Goal: Task Accomplishment & Management: Manage account settings

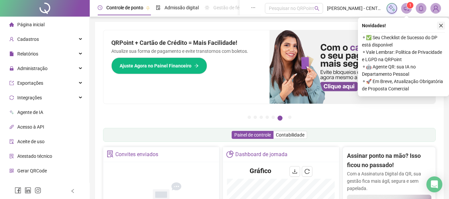
click at [440, 23] on icon "close" at bounding box center [441, 25] width 5 height 5
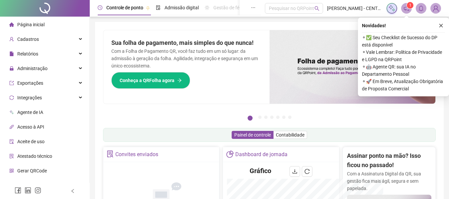
click at [446, 23] on div "Novidades ! ⚬ ✅ Seu Checklist de Sucesso do DP está disponível ⚬ Vale Lembrar: …" at bounding box center [403, 57] width 91 height 79
click at [442, 24] on icon "close" at bounding box center [441, 25] width 5 height 5
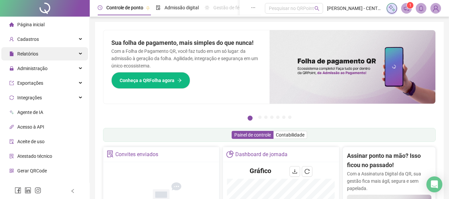
click at [36, 56] on span "Relatórios" at bounding box center [27, 53] width 21 height 5
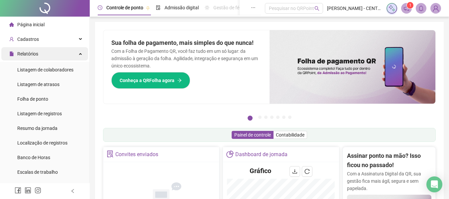
click at [52, 50] on div "Relatórios" at bounding box center [44, 53] width 87 height 13
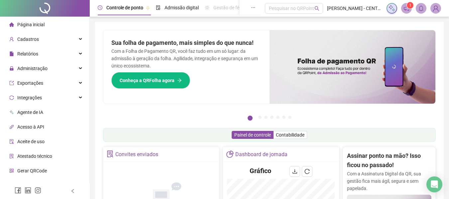
drag, startPoint x: 46, startPoint y: 64, endPoint x: 42, endPoint y: 75, distance: 12.3
click at [46, 64] on span "Administração" at bounding box center [28, 68] width 38 height 13
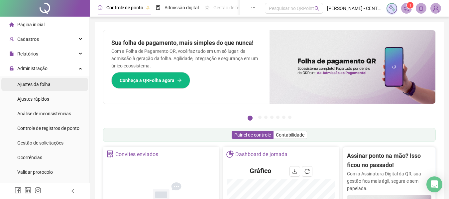
click at [41, 79] on div "Ajustes da folha" at bounding box center [33, 84] width 33 height 13
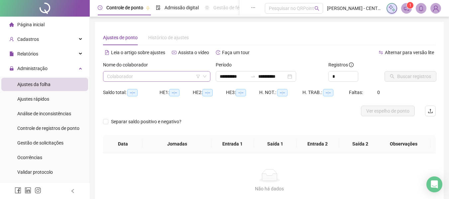
click at [177, 74] on input "search" at bounding box center [153, 76] width 93 height 10
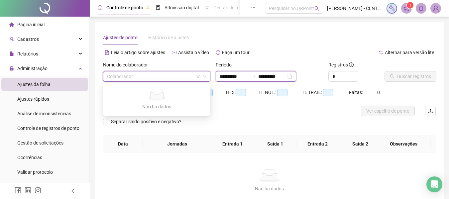
click at [244, 76] on input "**********" at bounding box center [234, 76] width 28 height 7
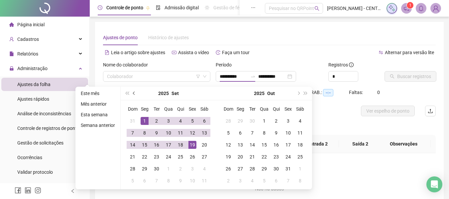
click at [134, 99] on button "prev-year" at bounding box center [134, 93] width 7 height 13
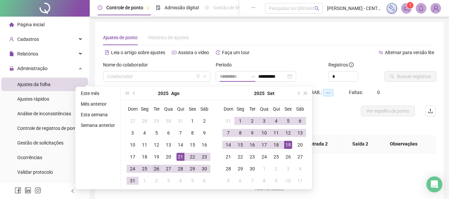
type input "**********"
click at [157, 170] on div "26" at bounding box center [157, 169] width 8 height 8
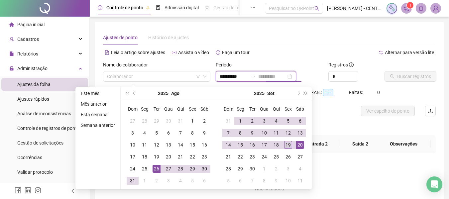
type input "**********"
click at [286, 144] on div "19" at bounding box center [288, 145] width 8 height 8
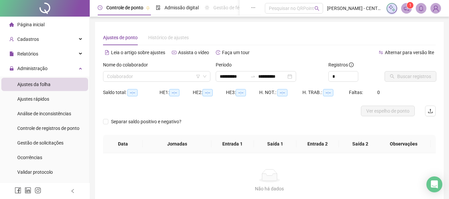
type input "**********"
click at [173, 73] on input "search" at bounding box center [153, 76] width 93 height 10
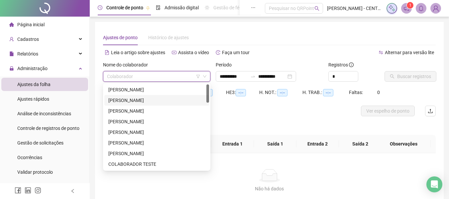
click at [139, 104] on div "[PERSON_NAME]" at bounding box center [156, 100] width 97 height 7
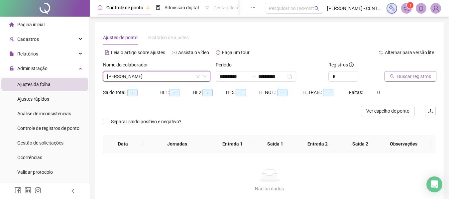
click at [415, 74] on span "Buscar registros" at bounding box center [414, 76] width 34 height 7
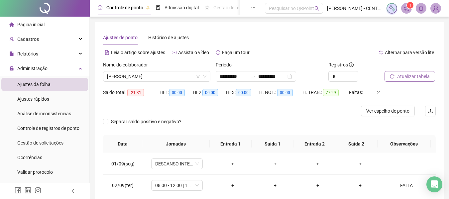
click at [411, 74] on span "Atualizar tabela" at bounding box center [413, 76] width 33 height 7
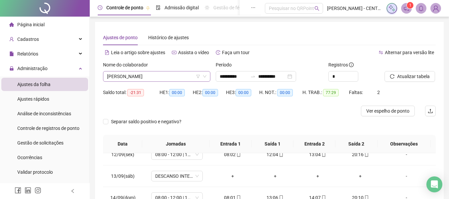
click at [163, 78] on span "[PERSON_NAME]" at bounding box center [156, 76] width 99 height 10
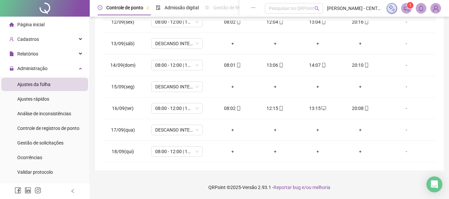
click at [363, 186] on footer "QRPoint © 2025 - Versão 2.93.1 - Reportar bug e/ou melhoria" at bounding box center [269, 187] width 359 height 23
click at [400, 154] on div "-" at bounding box center [406, 151] width 39 height 7
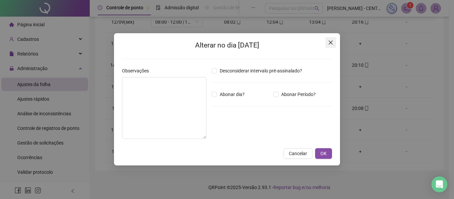
click at [333, 40] on button "Close" at bounding box center [330, 42] width 11 height 11
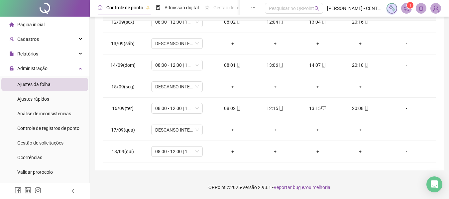
scroll to position [0, 0]
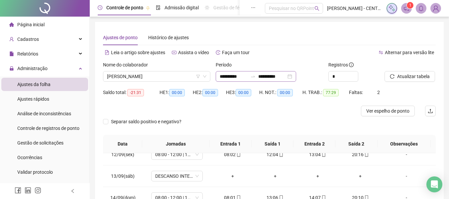
click at [296, 78] on div "**********" at bounding box center [256, 76] width 80 height 11
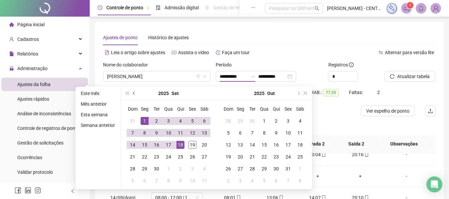
click at [131, 90] on button "prev-year" at bounding box center [134, 93] width 7 height 13
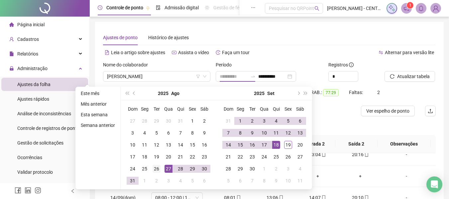
type input "**********"
click at [152, 168] on td "26" at bounding box center [157, 169] width 12 height 12
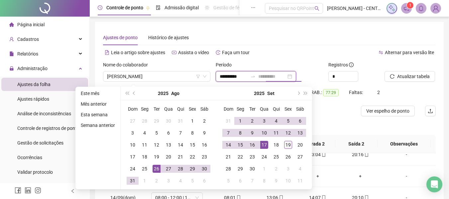
type input "**********"
click at [286, 145] on div "19" at bounding box center [288, 145] width 8 height 8
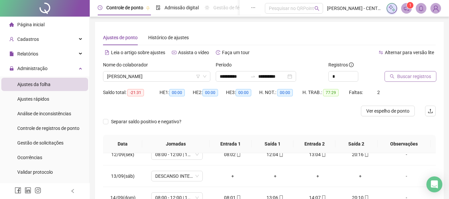
click at [405, 79] on span "Buscar registros" at bounding box center [414, 76] width 34 height 7
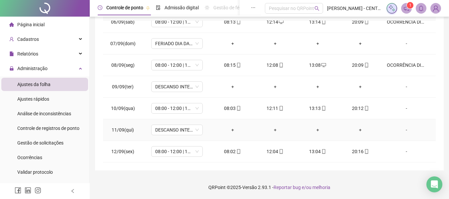
scroll to position [398, 0]
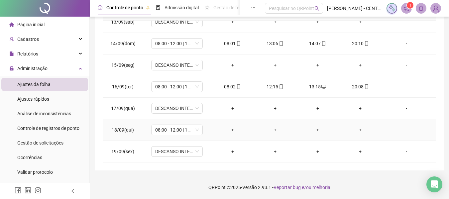
click at [401, 131] on div "-" at bounding box center [406, 129] width 39 height 7
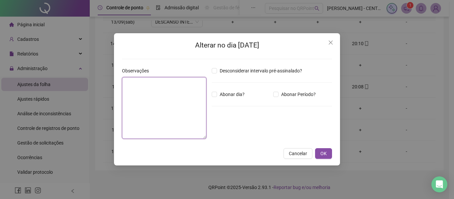
click at [199, 113] on textarea at bounding box center [164, 108] width 84 height 62
type textarea "*****"
click at [315, 148] on button "OK" at bounding box center [323, 153] width 17 height 11
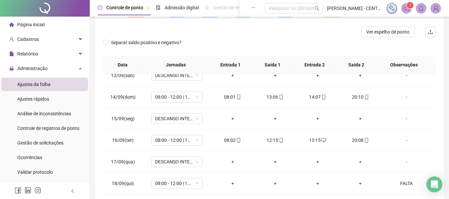
scroll to position [19, 0]
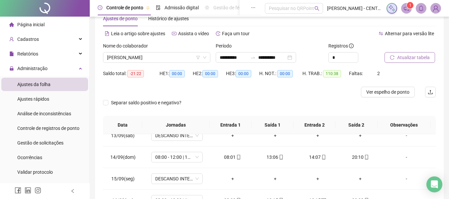
click at [408, 60] on span "Atualizar tabela" at bounding box center [413, 57] width 33 height 7
click at [184, 57] on span "[PERSON_NAME]" at bounding box center [156, 58] width 99 height 10
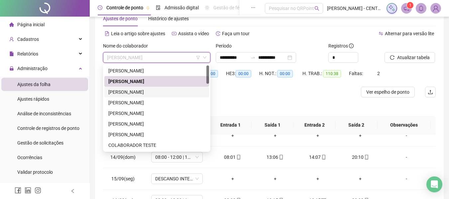
click at [172, 92] on div "[PERSON_NAME]" at bounding box center [156, 91] width 97 height 7
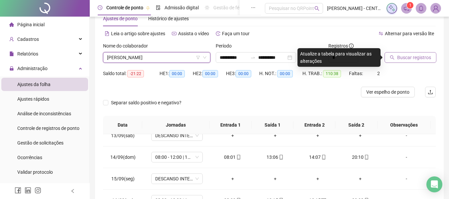
click at [404, 57] on span "Buscar registros" at bounding box center [414, 57] width 34 height 7
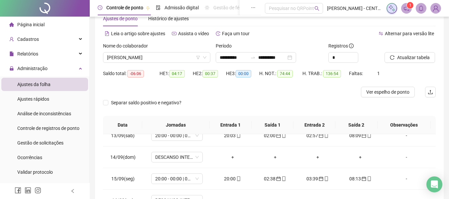
scroll to position [133, 0]
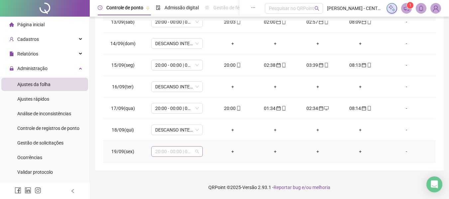
click at [187, 154] on span "20:00 - 00:00 | 01:00 - 08:00" at bounding box center [177, 152] width 44 height 10
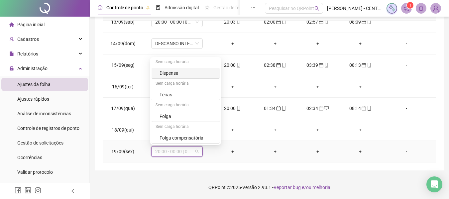
scroll to position [844, 0]
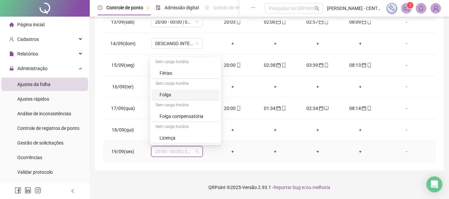
click at [190, 93] on div "Folga" at bounding box center [188, 94] width 56 height 7
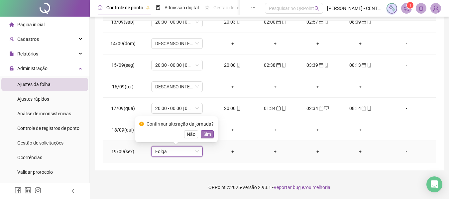
click at [205, 135] on span "Sim" at bounding box center [207, 134] width 8 height 7
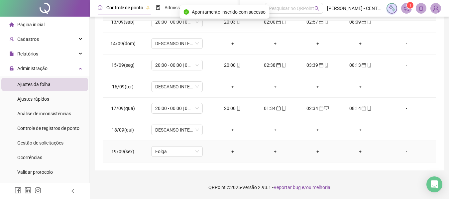
click at [405, 148] on div "-" at bounding box center [406, 151] width 39 height 7
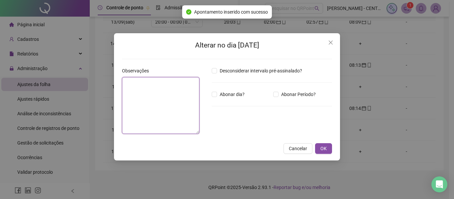
click at [183, 96] on textarea at bounding box center [160, 105] width 77 height 57
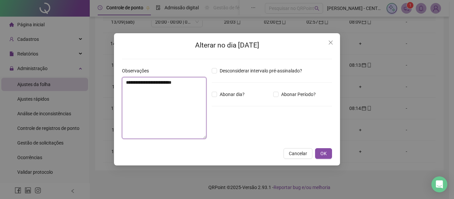
type textarea "**********"
click at [315, 148] on button "OK" at bounding box center [323, 153] width 17 height 11
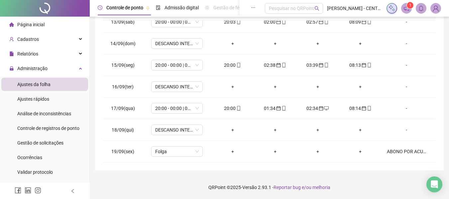
scroll to position [0, 0]
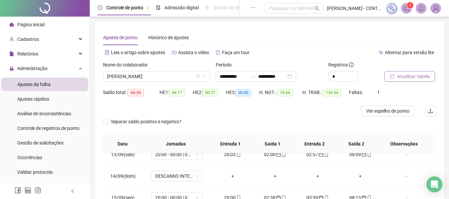
click at [403, 75] on span "Atualizar tabela" at bounding box center [413, 76] width 33 height 7
click at [157, 77] on span "[PERSON_NAME]" at bounding box center [156, 76] width 99 height 10
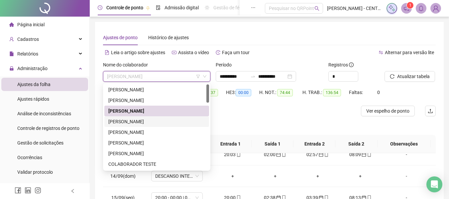
click at [146, 124] on div "[PERSON_NAME]" at bounding box center [156, 121] width 97 height 7
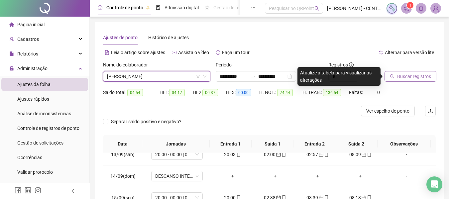
click at [415, 75] on span "Buscar registros" at bounding box center [414, 76] width 34 height 7
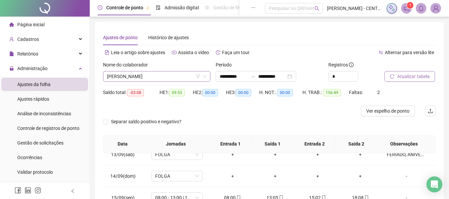
click at [129, 76] on span "[PERSON_NAME]" at bounding box center [156, 76] width 99 height 10
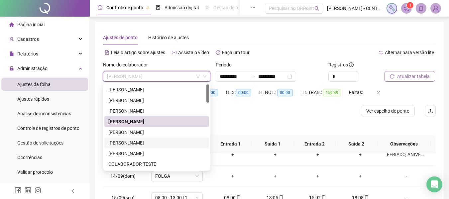
click at [132, 145] on div "[PERSON_NAME]" at bounding box center [156, 142] width 97 height 7
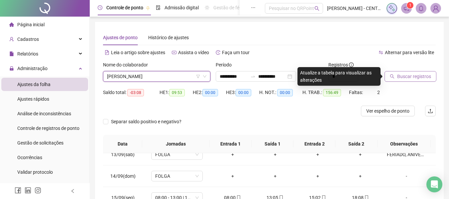
click at [413, 76] on span "Buscar registros" at bounding box center [414, 76] width 34 height 7
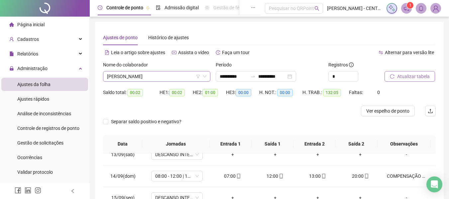
click at [131, 74] on span "[PERSON_NAME]" at bounding box center [156, 76] width 99 height 10
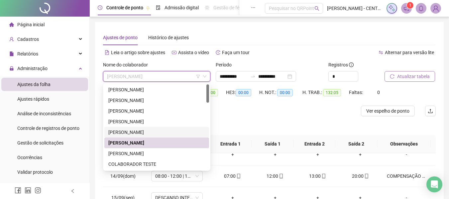
drag, startPoint x: 143, startPoint y: 130, endPoint x: 185, endPoint y: 119, distance: 43.3
click at [143, 130] on div "[PERSON_NAME]" at bounding box center [156, 132] width 97 height 7
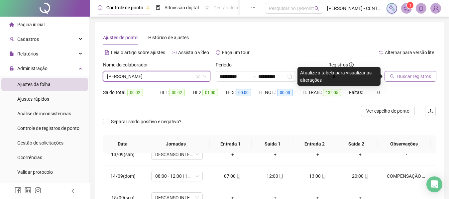
click at [406, 75] on span "Buscar registros" at bounding box center [414, 76] width 34 height 7
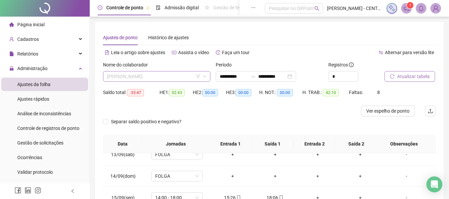
click at [162, 75] on span "[PERSON_NAME]" at bounding box center [156, 76] width 99 height 10
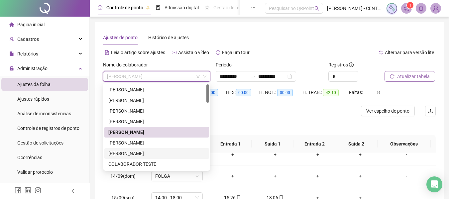
click at [159, 156] on div "[PERSON_NAME]" at bounding box center [156, 153] width 97 height 7
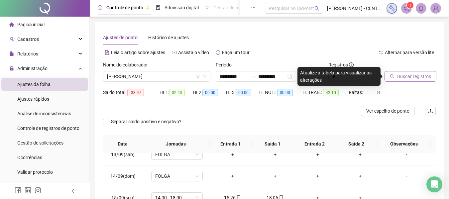
click at [403, 74] on span "Buscar registros" at bounding box center [414, 76] width 34 height 7
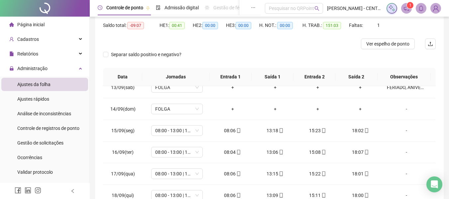
scroll to position [133, 0]
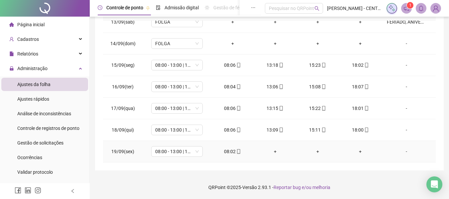
click at [236, 149] on icon "mobile" at bounding box center [238, 151] width 5 height 5
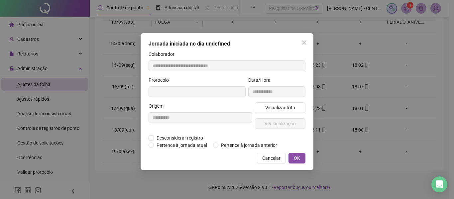
type input "**********"
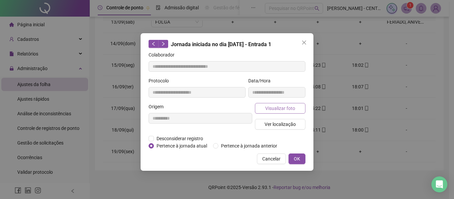
click at [257, 109] on button "Visualizar foto" at bounding box center [280, 108] width 51 height 11
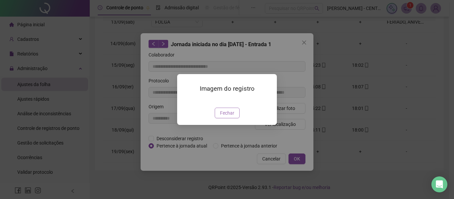
click at [234, 117] on span "Fechar" at bounding box center [227, 112] width 14 height 7
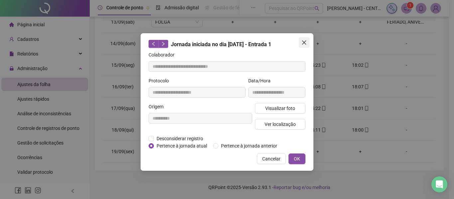
click at [307, 38] on button "Close" at bounding box center [304, 42] width 11 height 11
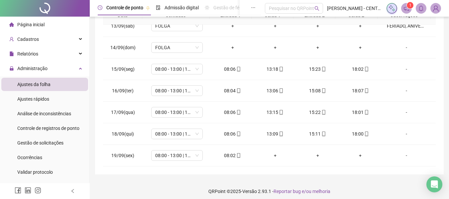
scroll to position [0, 0]
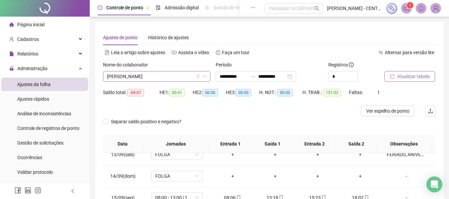
click at [182, 75] on span "[PERSON_NAME]" at bounding box center [156, 76] width 99 height 10
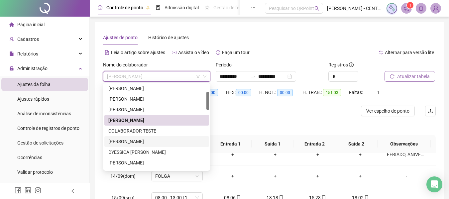
scroll to position [66, 0]
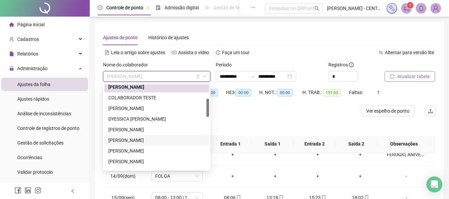
click at [154, 140] on div "[PERSON_NAME]" at bounding box center [156, 140] width 97 height 7
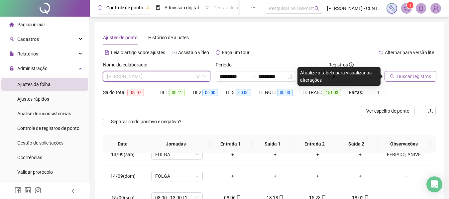
click at [163, 81] on span "[PERSON_NAME]" at bounding box center [156, 76] width 99 height 10
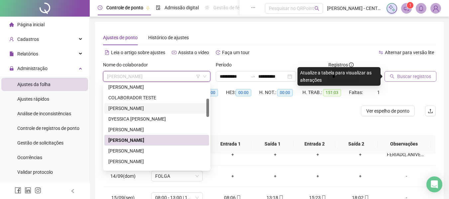
click at [167, 109] on div "[PERSON_NAME]" at bounding box center [156, 108] width 97 height 7
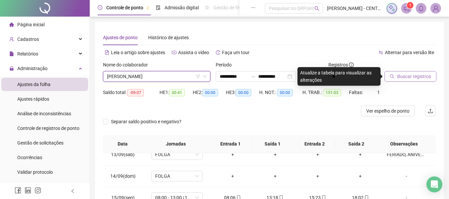
click at [430, 74] on button "Buscar registros" at bounding box center [411, 76] width 52 height 11
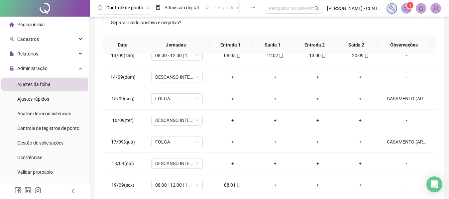
scroll to position [133, 0]
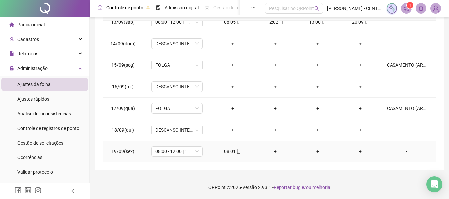
click at [231, 153] on div "08:01" at bounding box center [233, 151] width 32 height 7
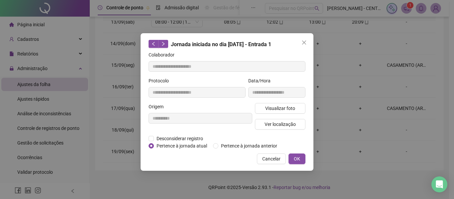
type input "**********"
drag, startPoint x: 303, startPoint y: 45, endPoint x: 345, endPoint y: 66, distance: 47.4
click at [303, 45] on button "Close" at bounding box center [304, 42] width 11 height 11
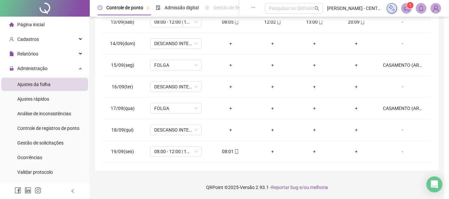
drag, startPoint x: 454, startPoint y: 132, endPoint x: 454, endPoint y: 27, distance: 105.4
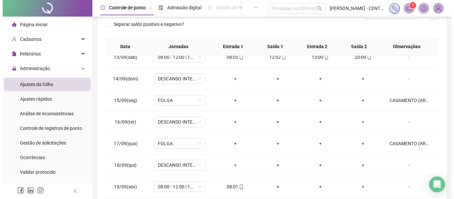
scroll to position [0, 0]
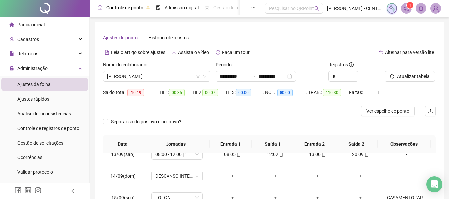
click at [133, 83] on div "Nome do colaborador DANIELA PEREIRA RIBEIRO" at bounding box center [156, 74] width 113 height 26
click at [138, 75] on span "[PERSON_NAME]" at bounding box center [156, 76] width 99 height 10
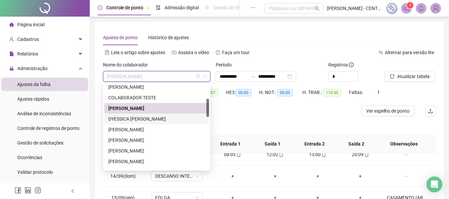
click at [138, 117] on div "DYESSICA [PERSON_NAME]" at bounding box center [156, 118] width 97 height 7
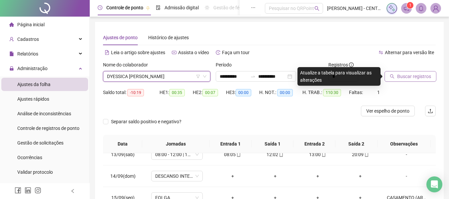
click at [419, 80] on button "Buscar registros" at bounding box center [411, 76] width 52 height 11
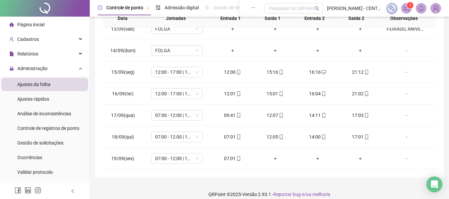
scroll to position [133, 0]
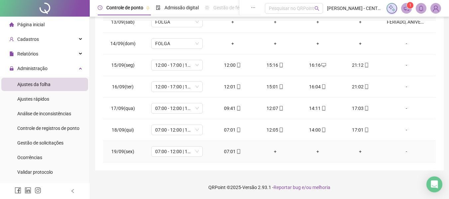
click at [229, 150] on div "07:01" at bounding box center [233, 151] width 32 height 7
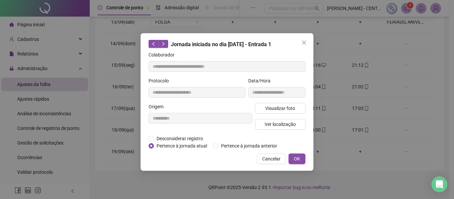
type input "**********"
click at [291, 105] on span "Visualizar foto" at bounding box center [280, 108] width 30 height 7
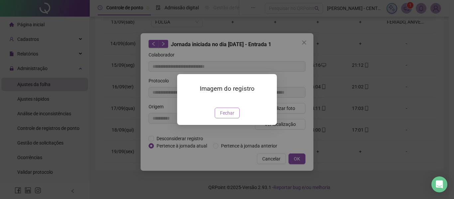
click at [234, 118] on button "Fechar" at bounding box center [227, 113] width 25 height 11
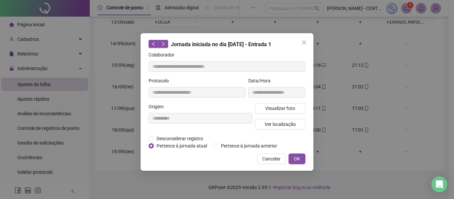
click at [305, 42] on icon "close" at bounding box center [304, 43] width 4 height 4
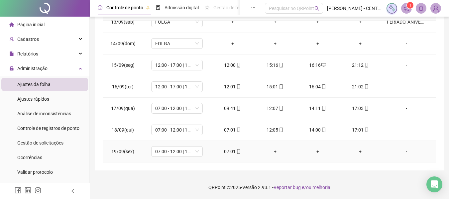
click at [236, 154] on icon "mobile" at bounding box center [238, 151] width 5 height 5
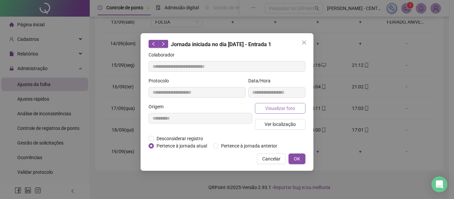
click at [275, 106] on span "Visualizar foto" at bounding box center [280, 108] width 30 height 7
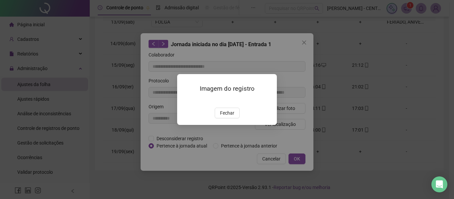
click at [185, 101] on img at bounding box center [185, 101] width 0 height 0
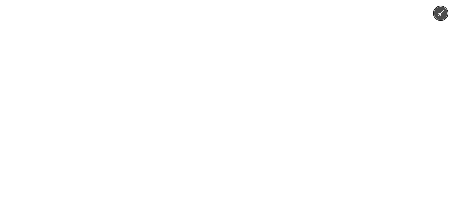
click at [440, 13] on icon "Minimize image" at bounding box center [440, 13] width 7 height 7
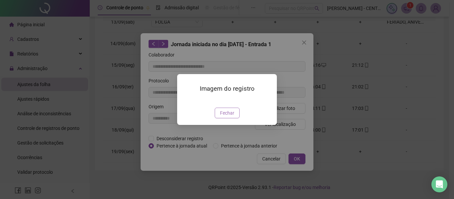
drag, startPoint x: 219, startPoint y: 153, endPoint x: 274, endPoint y: 89, distance: 83.9
click at [219, 118] on button "Fechar" at bounding box center [227, 113] width 25 height 11
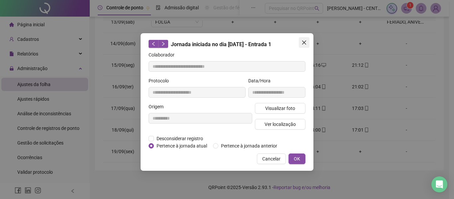
click at [304, 46] on button "Close" at bounding box center [304, 42] width 11 height 11
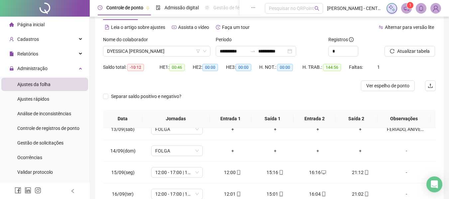
scroll to position [9, 0]
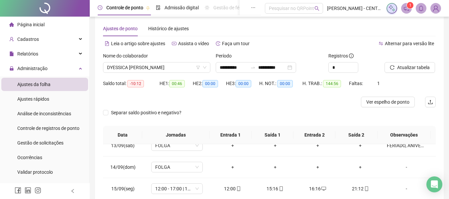
drag, startPoint x: 405, startPoint y: 103, endPoint x: 396, endPoint y: 107, distance: 10.1
click at [404, 103] on span "Ver espelho de ponto" at bounding box center [387, 101] width 43 height 7
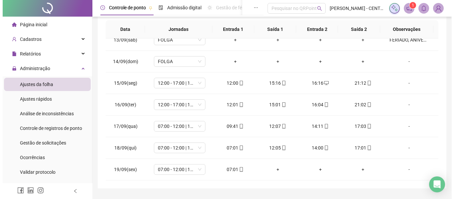
scroll to position [133, 0]
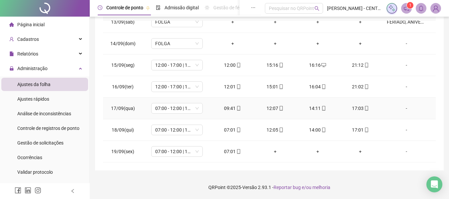
click at [401, 108] on div "-" at bounding box center [406, 108] width 39 height 7
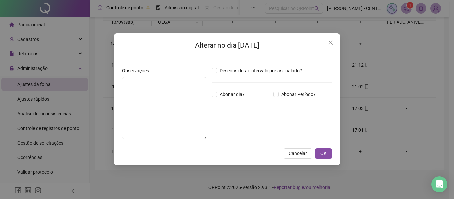
click at [293, 99] on div "Desconsiderar intervalo pré-assinalado? Abonar dia? Abonar Período? Horas a abo…" at bounding box center [272, 105] width 126 height 77
drag, startPoint x: 296, startPoint y: 94, endPoint x: 288, endPoint y: 97, distance: 8.8
click at [296, 93] on span "Abonar Período?" at bounding box center [299, 94] width 40 height 7
click at [234, 131] on input "*****" at bounding box center [229, 131] width 27 height 8
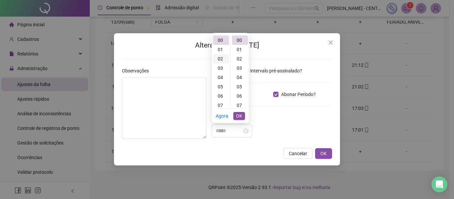
click at [218, 61] on div "02" at bounding box center [221, 58] width 16 height 9
click at [241, 61] on div "45" at bounding box center [240, 60] width 16 height 9
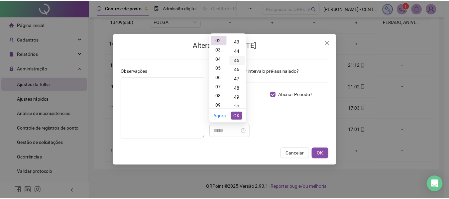
scroll to position [419, 0]
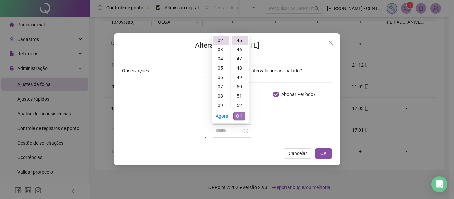
type input "*****"
click at [239, 114] on span "OK" at bounding box center [239, 115] width 6 height 7
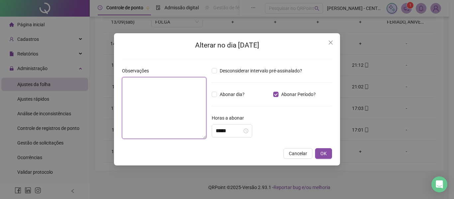
click at [154, 101] on textarea at bounding box center [164, 108] width 84 height 62
type textarea "*"
click at [200, 94] on textarea "**********" at bounding box center [164, 108] width 84 height 62
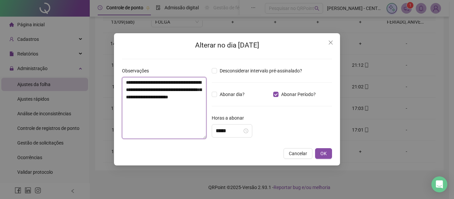
type textarea "**********"
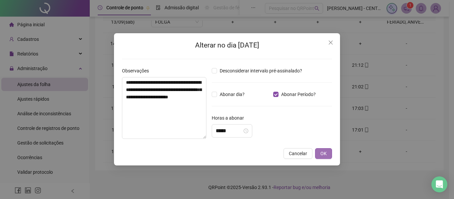
click at [325, 155] on span "OK" at bounding box center [323, 153] width 6 height 7
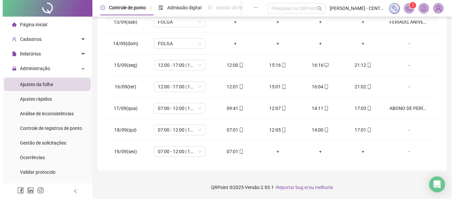
scroll to position [0, 0]
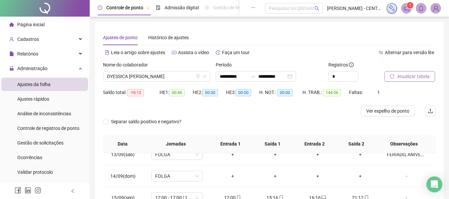
click at [406, 72] on button "Atualizar tabela" at bounding box center [410, 76] width 51 height 11
click at [414, 72] on button "Atualizar tabela" at bounding box center [410, 76] width 51 height 11
click at [383, 111] on span "Ver espelho de ponto" at bounding box center [387, 110] width 43 height 7
click at [157, 74] on span "DYESSICA [PERSON_NAME]" at bounding box center [156, 76] width 99 height 10
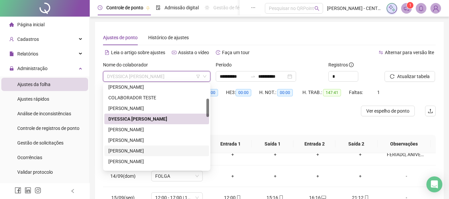
click at [167, 152] on div "[PERSON_NAME]" at bounding box center [156, 150] width 97 height 7
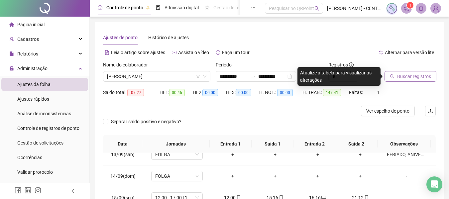
click at [400, 80] on span "Buscar registros" at bounding box center [414, 76] width 34 height 7
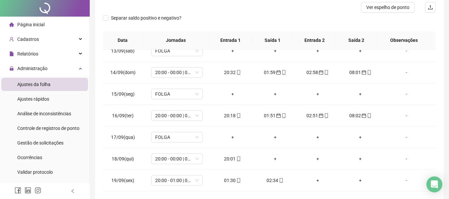
scroll to position [133, 0]
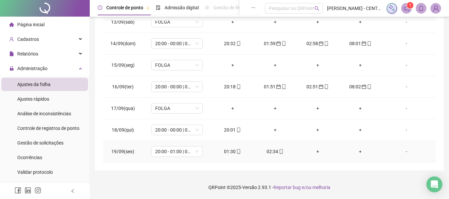
click at [226, 151] on div "01:30" at bounding box center [233, 151] width 32 height 7
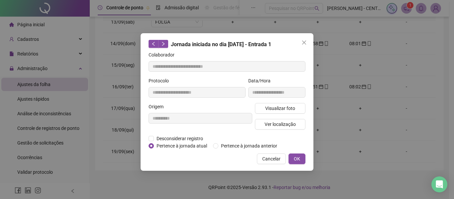
type input "**********"
click at [240, 146] on span "Pertence à jornada anterior" at bounding box center [248, 145] width 61 height 7
click at [292, 158] on button "OK" at bounding box center [297, 159] width 17 height 11
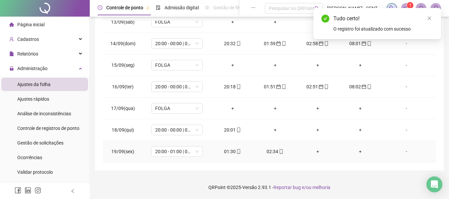
click at [272, 152] on div "02:34" at bounding box center [275, 151] width 32 height 7
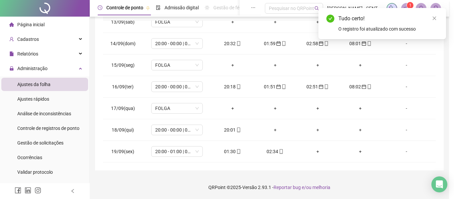
type input "**********"
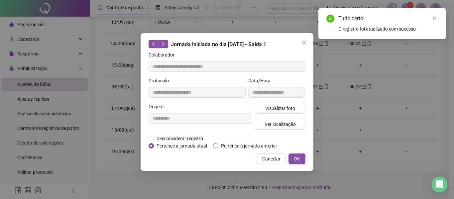
click at [255, 147] on span "Pertence à jornada anterior" at bounding box center [248, 145] width 61 height 7
click at [295, 164] on div "**********" at bounding box center [227, 102] width 173 height 138
click at [295, 162] on span "OK" at bounding box center [297, 158] width 6 height 7
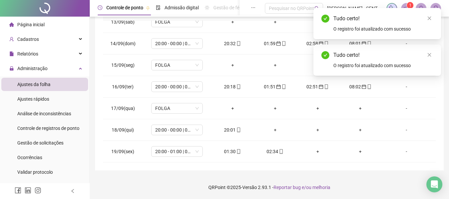
click at [429, 22] on div "Tudo certo!" at bounding box center [383, 19] width 100 height 8
click at [429, 18] on icon "close" at bounding box center [430, 19] width 4 height 4
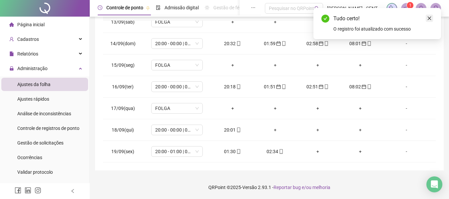
click at [428, 17] on icon "close" at bounding box center [430, 19] width 4 height 4
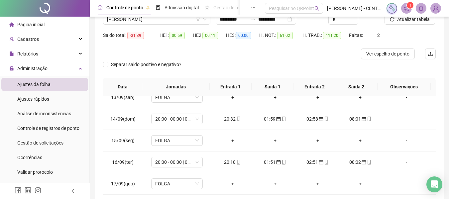
scroll to position [38, 0]
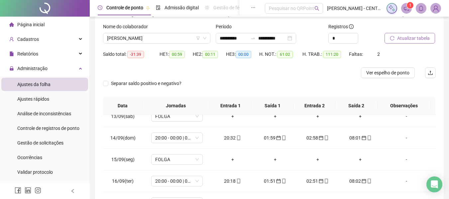
drag, startPoint x: 421, startPoint y: 38, endPoint x: 417, endPoint y: 41, distance: 5.5
click at [419, 39] on span "Atualizar tabela" at bounding box center [413, 38] width 33 height 7
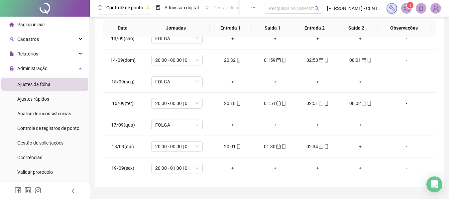
scroll to position [133, 0]
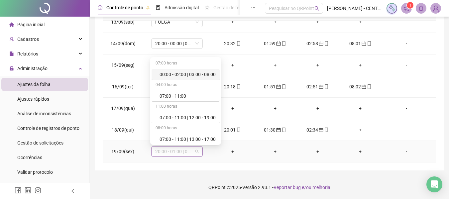
click at [177, 153] on span "20:00 - 01:00 | 02:00 - 08:00" at bounding box center [177, 152] width 44 height 10
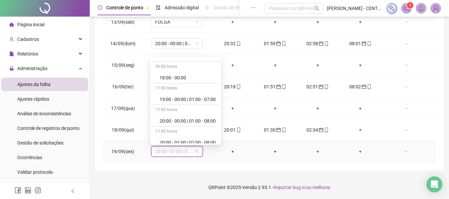
scroll to position [844, 0]
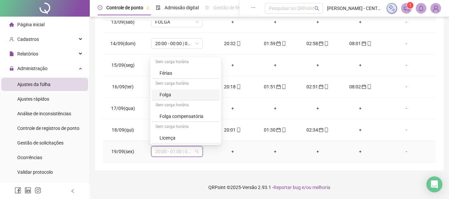
click at [193, 93] on div "Folga" at bounding box center [188, 94] width 56 height 7
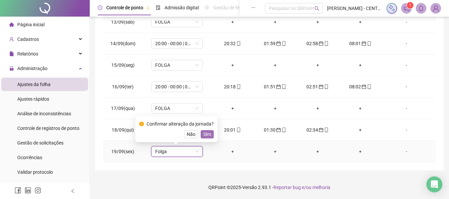
click at [205, 134] on span "Sim" at bounding box center [207, 134] width 8 height 7
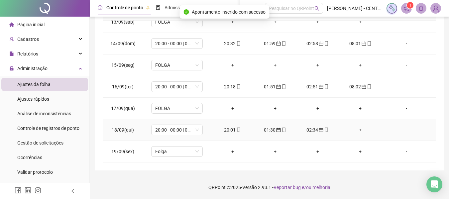
click at [358, 129] on div "+" at bounding box center [360, 129] width 32 height 7
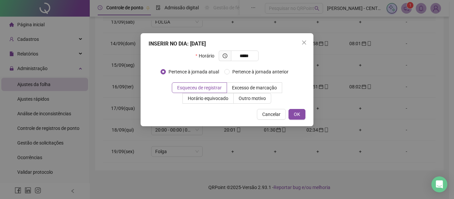
type input "*****"
click at [289, 109] on button "OK" at bounding box center [297, 114] width 17 height 11
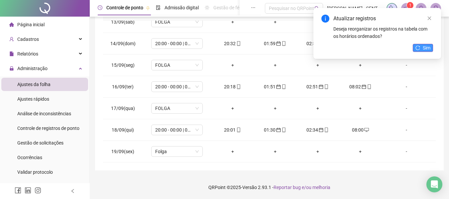
click at [419, 48] on icon "reload" at bounding box center [418, 48] width 5 height 5
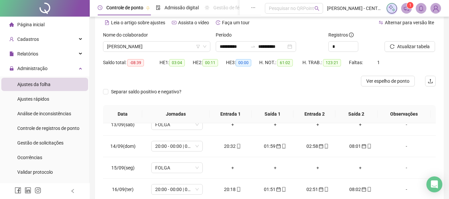
scroll to position [24, 0]
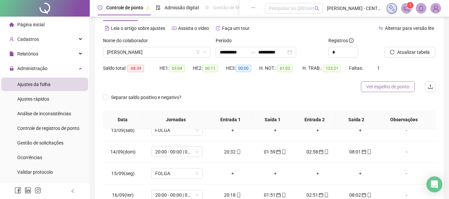
click at [371, 88] on span "Ver espelho de ponto" at bounding box center [387, 86] width 43 height 7
click at [192, 54] on span "[PERSON_NAME]" at bounding box center [156, 52] width 99 height 10
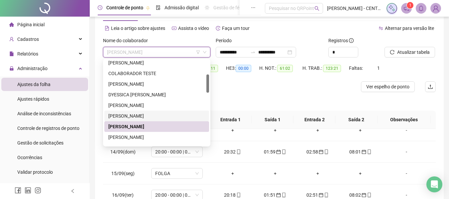
scroll to position [100, 0]
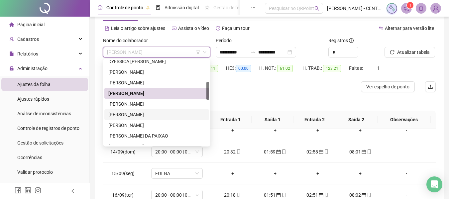
click at [147, 114] on div "[PERSON_NAME]" at bounding box center [156, 114] width 97 height 7
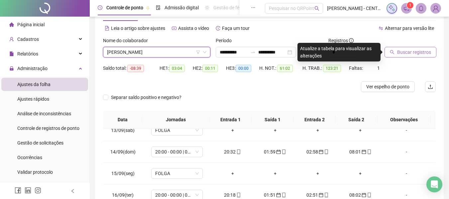
click at [419, 49] on span "Buscar registros" at bounding box center [414, 52] width 34 height 7
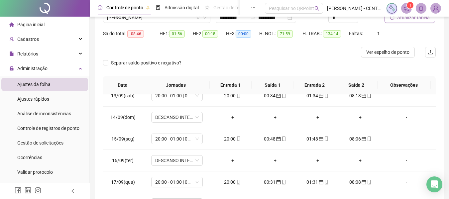
scroll to position [0, 0]
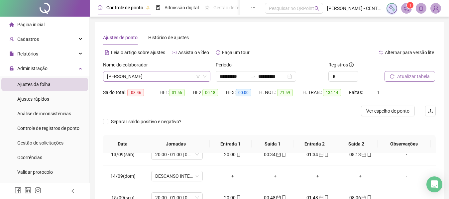
click at [159, 78] on span "[PERSON_NAME]" at bounding box center [156, 76] width 99 height 10
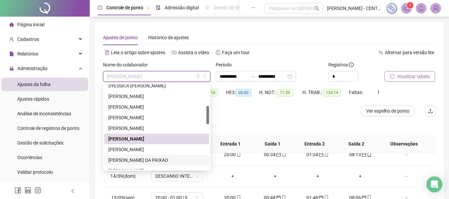
click at [145, 164] on div "ISABELLE MATOS DA PAIXAO" at bounding box center [156, 160] width 105 height 11
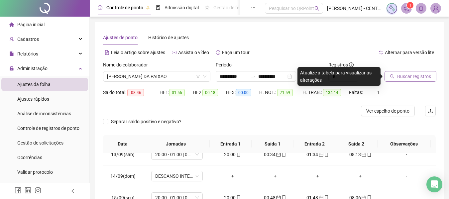
click at [414, 73] on span "Buscar registros" at bounding box center [414, 76] width 34 height 7
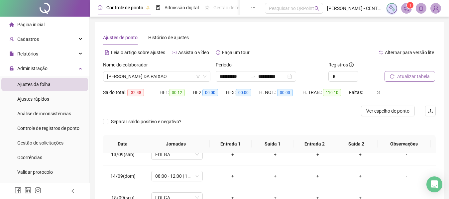
scroll to position [133, 0]
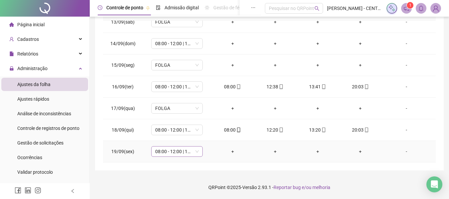
click at [172, 150] on span "08:00 - 12:00 | 13:00 - 20:00" at bounding box center [177, 152] width 44 height 10
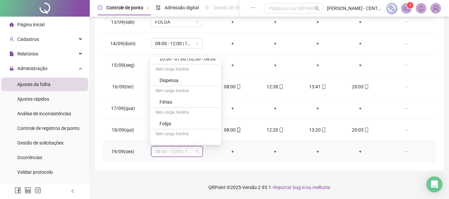
scroll to position [844, 0]
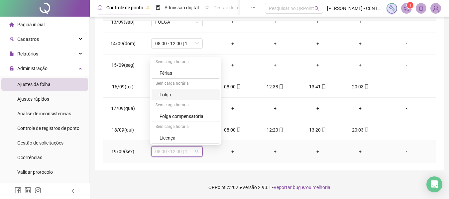
click at [201, 94] on div "Folga" at bounding box center [188, 94] width 56 height 7
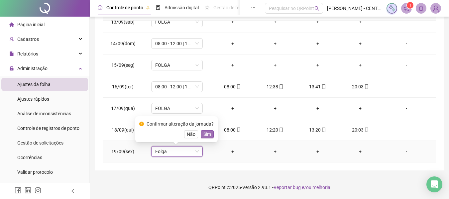
click at [205, 134] on span "Sim" at bounding box center [207, 134] width 8 height 7
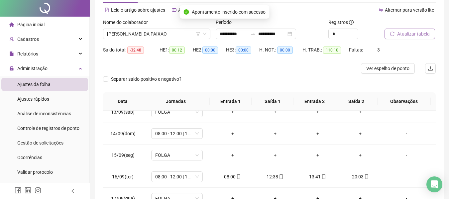
scroll to position [0, 0]
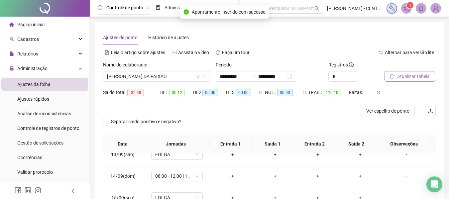
click at [394, 81] on button "Atualizar tabela" at bounding box center [410, 76] width 51 height 11
click at [171, 70] on div "Nome do colaborador" at bounding box center [156, 66] width 107 height 10
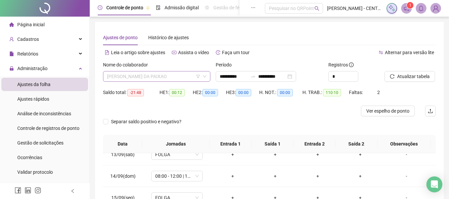
click at [169, 76] on span "ISABELLE MATOS DA PAIXAO" at bounding box center [156, 76] width 99 height 10
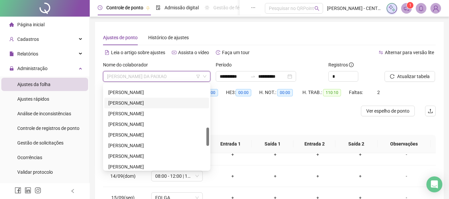
scroll to position [133, 0]
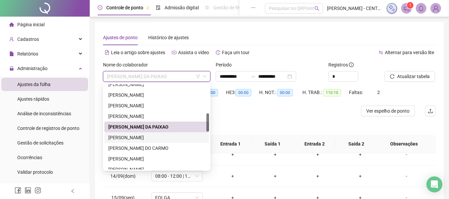
click at [159, 140] on div "JOSIANE FERREIRA FREITAS" at bounding box center [156, 137] width 97 height 7
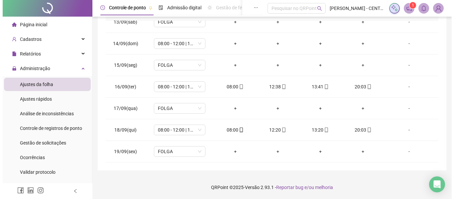
scroll to position [0, 0]
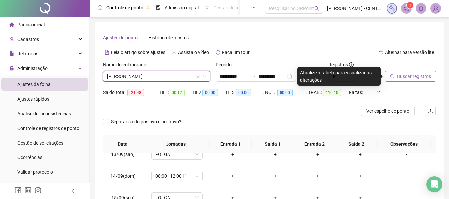
click at [408, 77] on span "Buscar registros" at bounding box center [414, 76] width 34 height 7
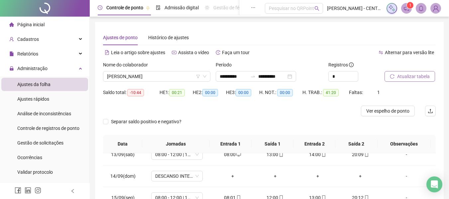
click at [394, 77] on icon "reload" at bounding box center [392, 76] width 5 height 5
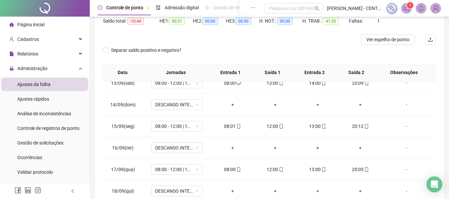
scroll to position [17, 0]
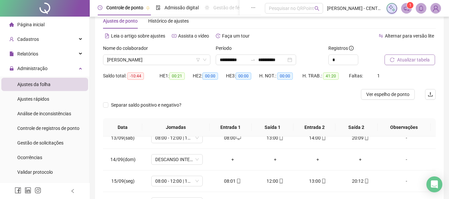
click at [408, 60] on span "Atualizar tabela" at bounding box center [413, 59] width 33 height 7
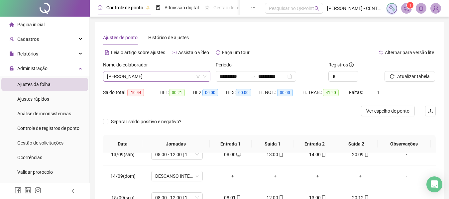
click at [142, 73] on span "JOSIANE FERREIRA FREITAS" at bounding box center [156, 76] width 99 height 10
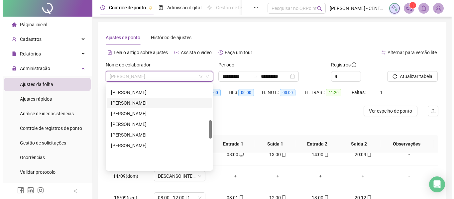
scroll to position [166, 0]
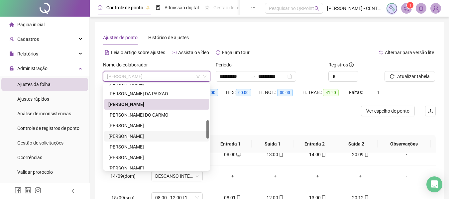
click at [139, 136] on div "LAYZA STEFANNE DA SILVA CAMELO" at bounding box center [156, 136] width 97 height 7
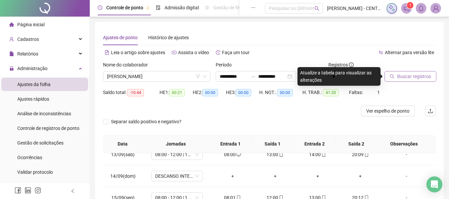
click at [404, 75] on span "Buscar registros" at bounding box center [414, 76] width 34 height 7
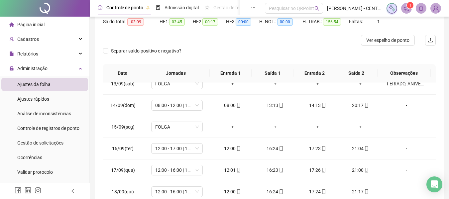
scroll to position [133, 0]
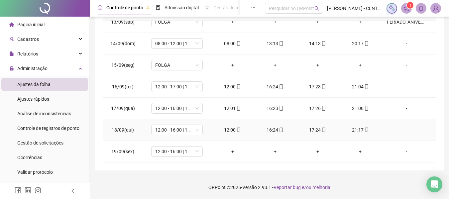
click at [404, 130] on div "-" at bounding box center [406, 129] width 39 height 7
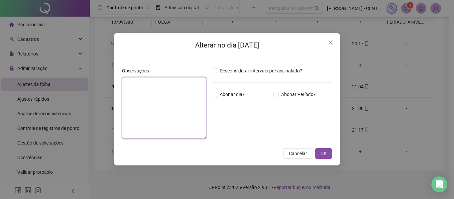
click at [146, 113] on textarea at bounding box center [164, 108] width 84 height 62
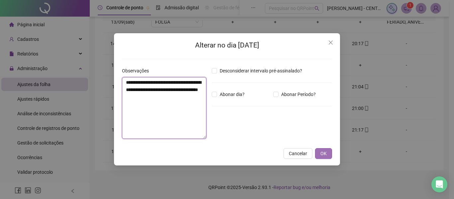
type textarea "**********"
click at [320, 149] on button "OK" at bounding box center [323, 153] width 17 height 11
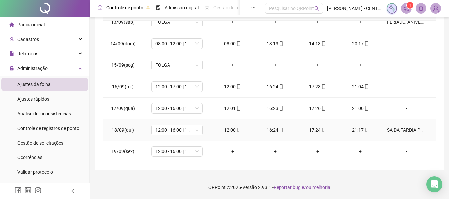
click at [396, 131] on div "SAIDA TARDIA POIS ESTAVA ATENDENDO UM CLIENTE QUE NECESSITAVA DE UMA ATENÇÃO ES…" at bounding box center [406, 129] width 39 height 7
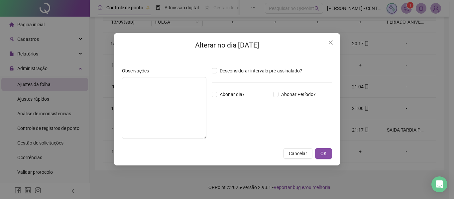
type textarea "**********"
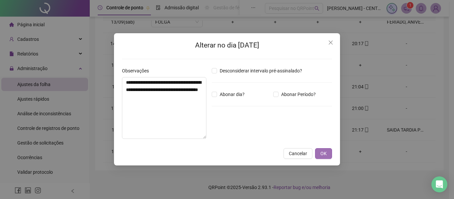
click at [323, 156] on span "OK" at bounding box center [323, 153] width 6 height 7
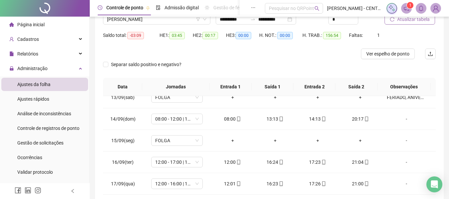
scroll to position [0, 0]
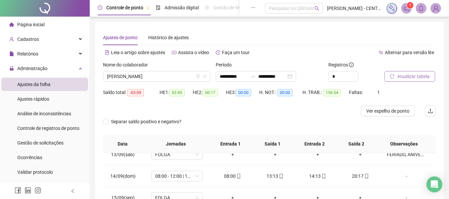
click at [413, 84] on div "Atualizar tabela" at bounding box center [410, 74] width 57 height 26
click at [413, 76] on span "Atualizar tabela" at bounding box center [413, 76] width 33 height 7
click at [183, 80] on span "LAYZA STEFANNE DA SILVA CAMELO" at bounding box center [156, 76] width 99 height 10
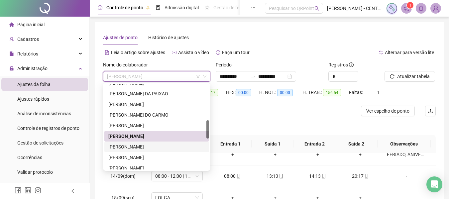
click at [161, 145] on div "LORENA CAMILA OLIVEIRA MOREIRA" at bounding box center [156, 146] width 97 height 7
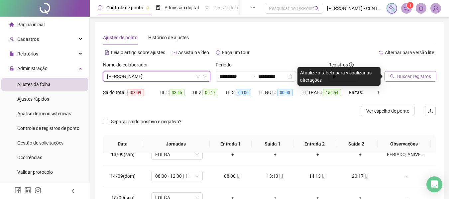
click at [412, 76] on span "Buscar registros" at bounding box center [414, 76] width 34 height 7
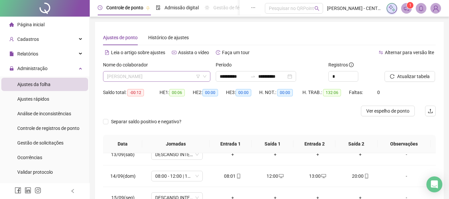
click at [165, 73] on span "LORENA CAMILA OLIVEIRA MOREIRA" at bounding box center [156, 76] width 99 height 10
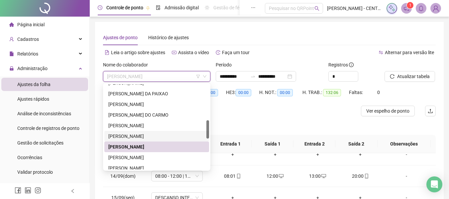
scroll to position [199, 0]
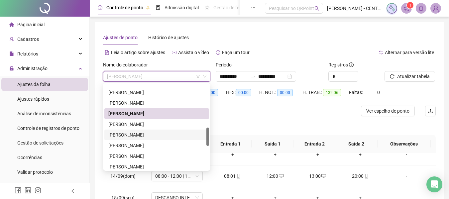
click at [145, 137] on div "[PERSON_NAME]" at bounding box center [156, 134] width 97 height 7
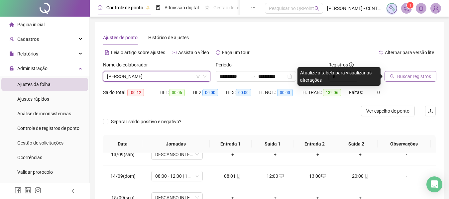
click at [394, 78] on icon "search" at bounding box center [392, 76] width 5 height 5
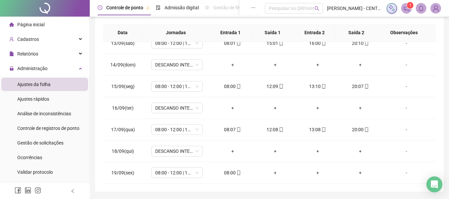
scroll to position [0, 0]
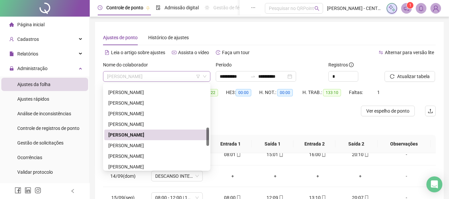
click at [176, 76] on span "[PERSON_NAME]" at bounding box center [156, 76] width 99 height 10
click at [150, 146] on div "LUCIANE VASQUES DE LIMA" at bounding box center [156, 145] width 97 height 7
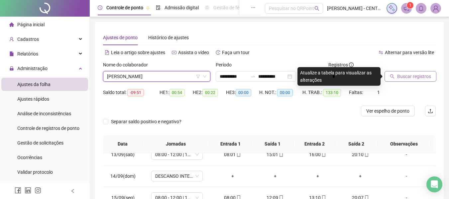
click at [402, 81] on button "Buscar registros" at bounding box center [411, 76] width 52 height 11
click at [412, 74] on span "Buscar registros" at bounding box center [414, 76] width 34 height 7
click at [192, 81] on div "Nome do colaborador LUCIANE VASQUES DE LIMA" at bounding box center [156, 74] width 113 height 26
click at [191, 77] on span "LUCIANE VASQUES DE LIMA" at bounding box center [156, 76] width 99 height 10
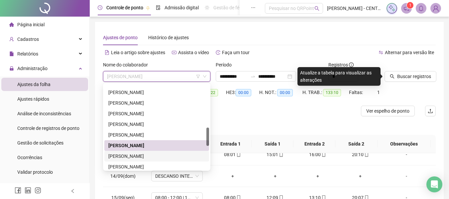
click at [147, 155] on div "[PERSON_NAME]" at bounding box center [156, 156] width 97 height 7
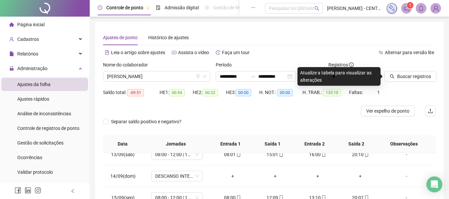
click at [401, 83] on div "Buscar registros" at bounding box center [410, 74] width 57 height 26
click at [398, 77] on span "Buscar registros" at bounding box center [414, 76] width 34 height 7
drag, startPoint x: 147, startPoint y: 79, endPoint x: 146, endPoint y: 82, distance: 4.0
click at [147, 80] on span "[PERSON_NAME]" at bounding box center [156, 76] width 99 height 10
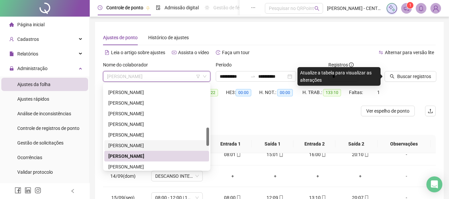
scroll to position [233, 0]
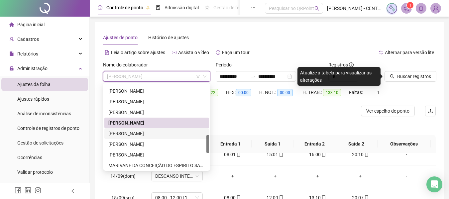
click at [134, 135] on div "MARIA ESTHER BRANCO MADEIRA" at bounding box center [156, 133] width 97 height 7
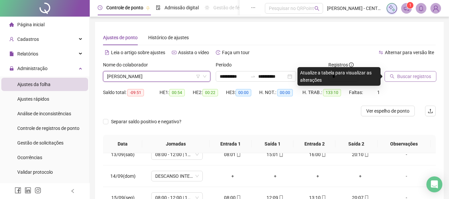
click at [399, 79] on span "Buscar registros" at bounding box center [414, 76] width 34 height 7
click at [395, 77] on icon "search" at bounding box center [392, 76] width 5 height 5
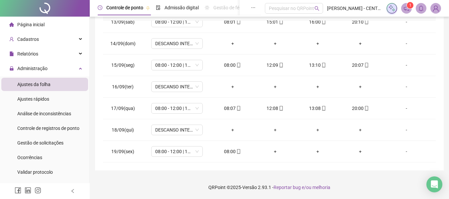
scroll to position [0, 0]
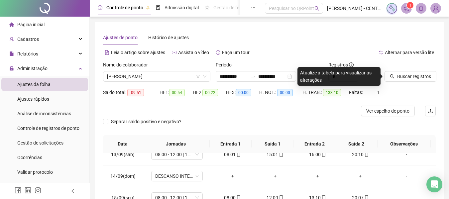
click at [166, 67] on div "Nome do colaborador" at bounding box center [156, 66] width 107 height 10
click at [164, 72] on span "MARIA ESTHER BRANCO MADEIRA" at bounding box center [156, 76] width 99 height 10
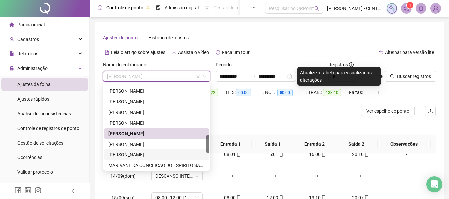
drag, startPoint x: 155, startPoint y: 158, endPoint x: 164, endPoint y: 152, distance: 10.4
click at [154, 158] on div "[PERSON_NAME]" at bounding box center [156, 154] width 97 height 7
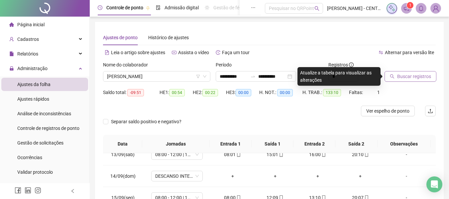
click at [399, 77] on span "Buscar registros" at bounding box center [414, 76] width 34 height 7
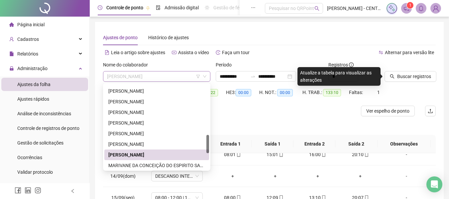
click at [132, 72] on span "[PERSON_NAME]" at bounding box center [156, 76] width 99 height 10
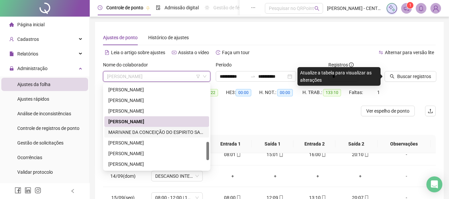
click at [165, 136] on div "MARIVANE DA CONCEIÇÃO DO ESPIRITO SANTO" at bounding box center [156, 132] width 105 height 11
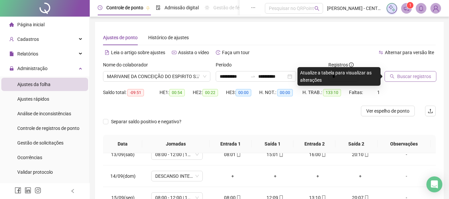
click at [413, 74] on span "Buscar registros" at bounding box center [414, 76] width 34 height 7
click at [432, 79] on button "Buscar registros" at bounding box center [411, 76] width 52 height 11
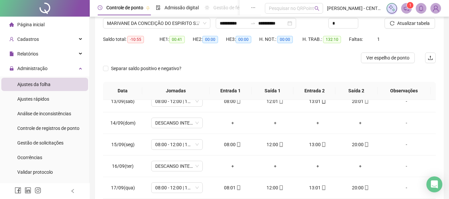
scroll to position [0, 0]
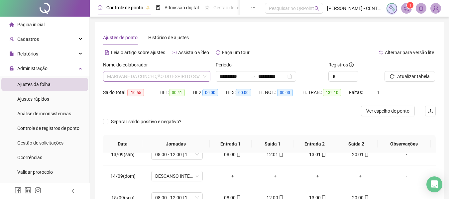
click at [159, 74] on span "MARIVANE DA CONCEIÇÃO DO ESPIRITO SANTO" at bounding box center [156, 76] width 99 height 10
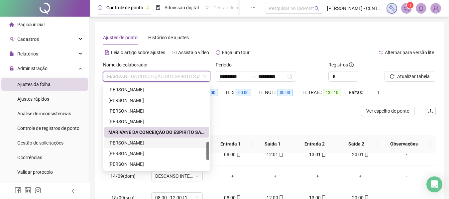
drag, startPoint x: 155, startPoint y: 144, endPoint x: 385, endPoint y: 99, distance: 234.3
click at [156, 144] on div "[PERSON_NAME]" at bounding box center [156, 142] width 97 height 7
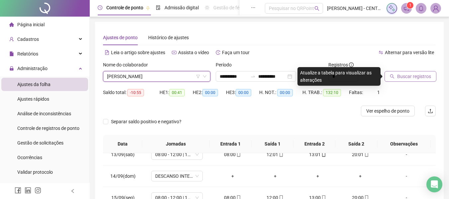
click at [418, 77] on span "Buscar registros" at bounding box center [414, 76] width 34 height 7
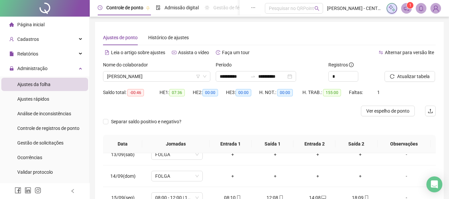
scroll to position [133, 0]
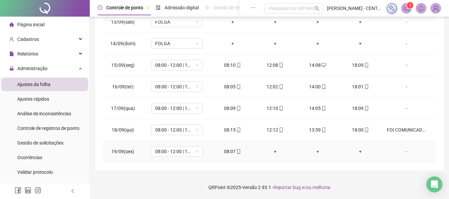
click at [227, 152] on div "08:07" at bounding box center [233, 151] width 32 height 7
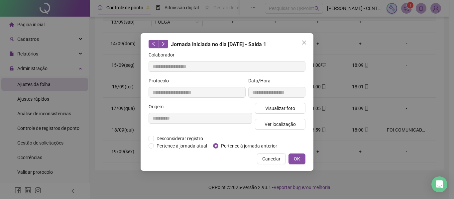
type input "**********"
click at [279, 113] on div "Visualizar foto Ver localização" at bounding box center [280, 119] width 53 height 32
click at [279, 109] on span "Visualizar foto" at bounding box center [280, 108] width 30 height 7
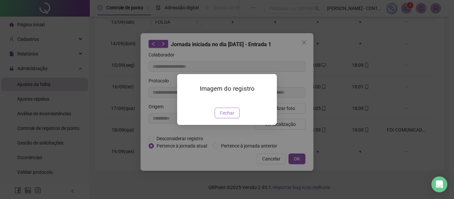
click at [231, 117] on span "Fechar" at bounding box center [227, 112] width 14 height 7
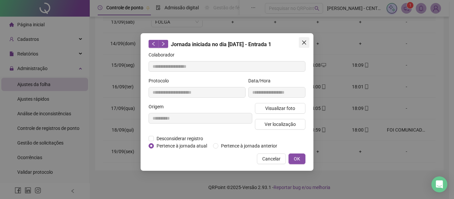
click at [304, 40] on icon "close" at bounding box center [303, 42] width 5 height 5
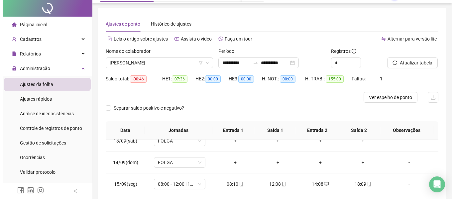
scroll to position [0, 0]
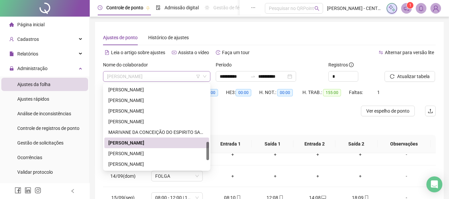
click at [151, 73] on span "[PERSON_NAME]" at bounding box center [156, 76] width 99 height 10
drag, startPoint x: 155, startPoint y: 152, endPoint x: 160, endPoint y: 148, distance: 6.4
click at [154, 152] on div "RITA DE CASSIA DA SILVA MELO" at bounding box center [156, 153] width 97 height 7
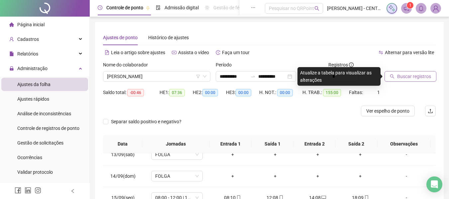
click at [395, 77] on icon "search" at bounding box center [392, 76] width 5 height 5
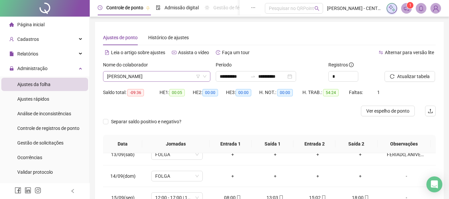
click at [178, 74] on span "RITA DE CASSIA DA SILVA MELO" at bounding box center [156, 76] width 99 height 10
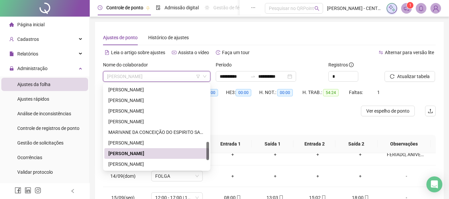
scroll to position [299, 0]
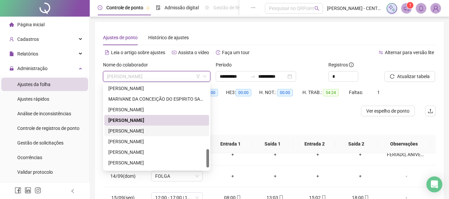
click at [151, 133] on div "[PERSON_NAME]" at bounding box center [156, 130] width 97 height 7
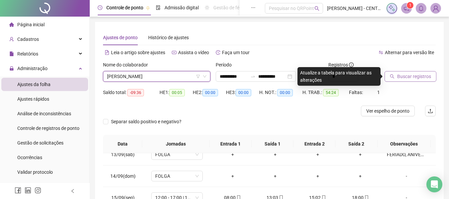
click at [396, 74] on button "Buscar registros" at bounding box center [411, 76] width 52 height 11
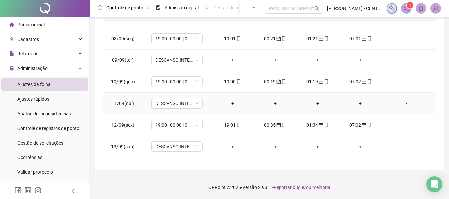
scroll to position [398, 0]
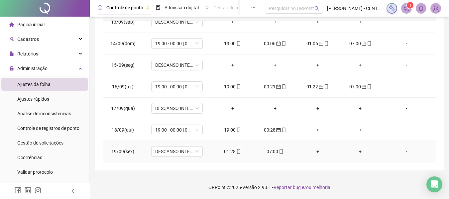
click at [231, 148] on div "01:28" at bounding box center [233, 151] width 32 height 7
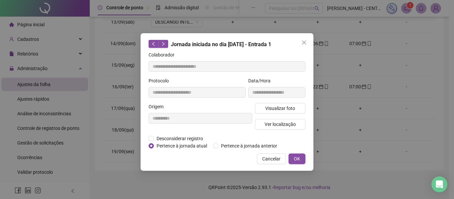
type input "**********"
click at [237, 146] on span "Pertence à jornada anterior" at bounding box center [248, 145] width 61 height 7
click at [301, 164] on div "**********" at bounding box center [227, 102] width 173 height 138
click at [299, 160] on span "OK" at bounding box center [297, 158] width 6 height 7
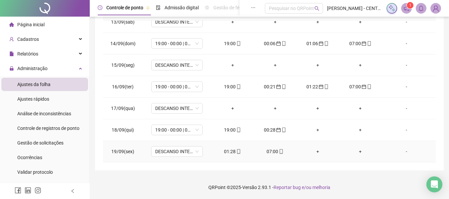
click at [263, 151] on div "07:00" at bounding box center [275, 151] width 32 height 7
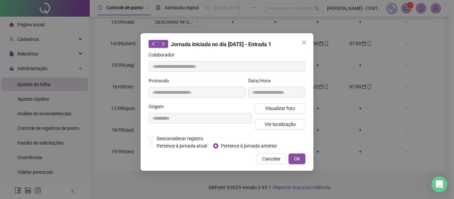
type input "**********"
click at [241, 150] on div "**********" at bounding box center [227, 102] width 173 height 138
click at [264, 143] on span "Pertence à jornada anterior" at bounding box center [248, 145] width 61 height 7
click at [299, 160] on span "OK" at bounding box center [297, 158] width 6 height 7
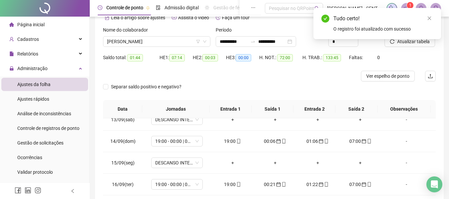
scroll to position [0, 0]
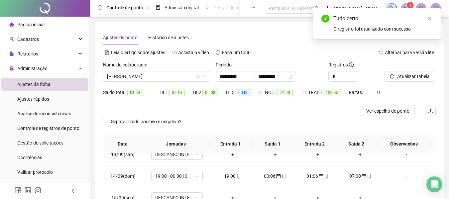
drag, startPoint x: 417, startPoint y: 79, endPoint x: 422, endPoint y: 34, distance: 45.9
click at [417, 77] on span "Atualizar tabela" at bounding box center [413, 76] width 33 height 7
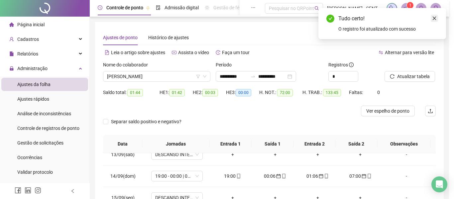
click at [432, 21] on link "Close" at bounding box center [434, 18] width 7 height 7
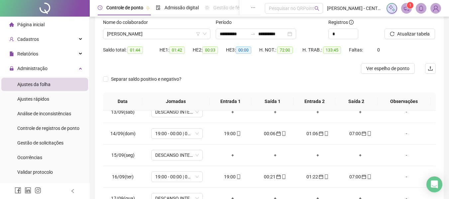
scroll to position [21, 0]
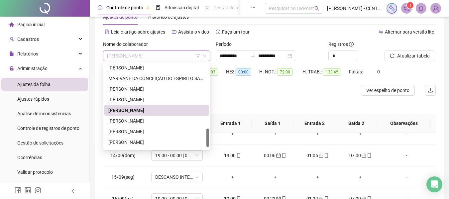
click at [159, 52] on span "[PERSON_NAME]" at bounding box center [156, 56] width 99 height 10
click at [163, 122] on div "STEFANNY RAMOS MOY MACIEL" at bounding box center [156, 120] width 97 height 7
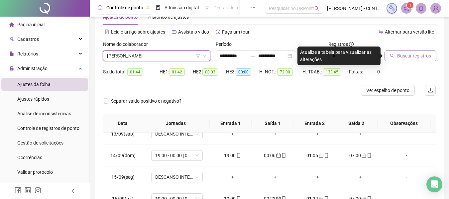
click at [414, 56] on span "Buscar registros" at bounding box center [414, 55] width 34 height 7
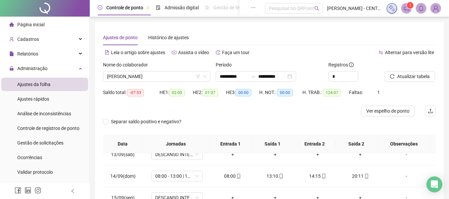
scroll to position [133, 0]
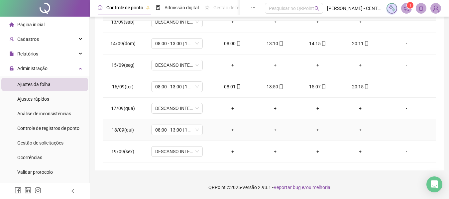
click at [403, 131] on div "-" at bounding box center [406, 129] width 39 height 7
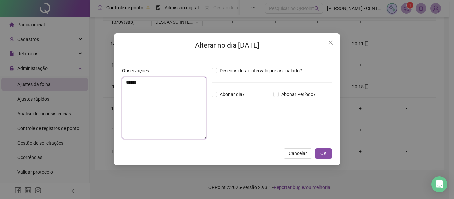
type textarea "*****"
click at [315, 148] on button "OK" at bounding box center [323, 153] width 17 height 11
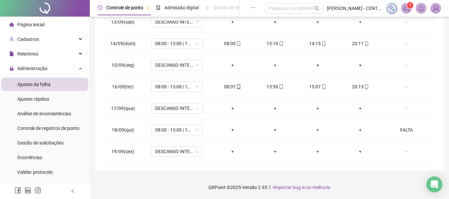
scroll to position [11, 0]
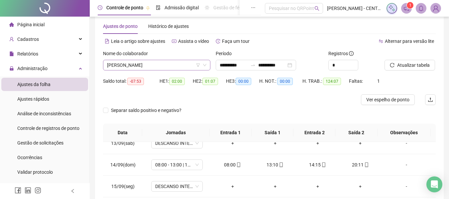
click at [155, 63] on span "STEFANNY RAMOS MOY MACIEL" at bounding box center [156, 65] width 99 height 10
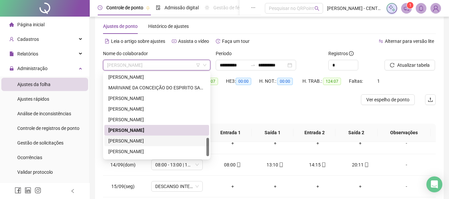
click at [150, 141] on div "[PERSON_NAME]" at bounding box center [156, 140] width 97 height 7
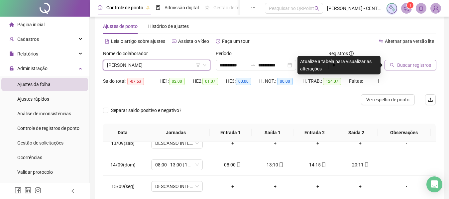
click at [418, 67] on span "Buscar registros" at bounding box center [414, 64] width 34 height 7
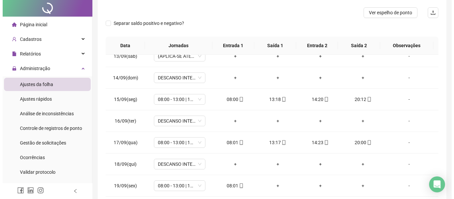
scroll to position [0, 0]
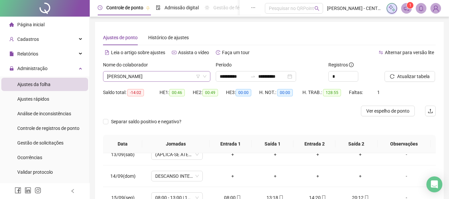
click at [136, 76] on span "[PERSON_NAME]" at bounding box center [156, 76] width 99 height 10
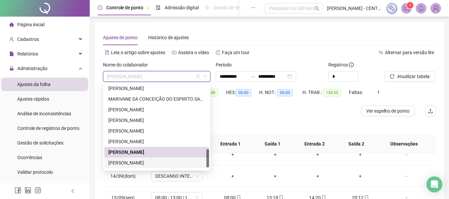
drag, startPoint x: 148, startPoint y: 167, endPoint x: 152, endPoint y: 165, distance: 4.5
click at [148, 167] on div "[PERSON_NAME]" at bounding box center [156, 163] width 105 height 11
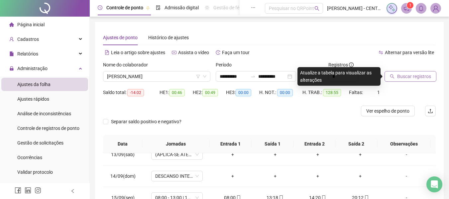
click at [418, 74] on span "Buscar registros" at bounding box center [414, 76] width 34 height 7
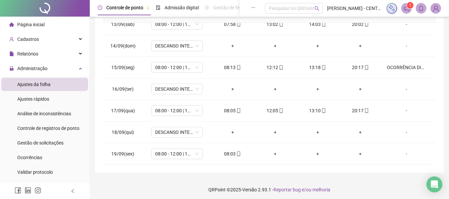
scroll to position [30, 0]
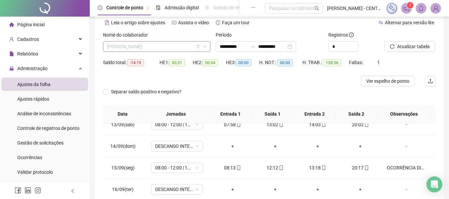
click at [156, 41] on div "[PERSON_NAME]" at bounding box center [156, 46] width 107 height 11
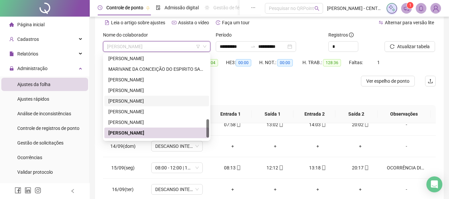
scroll to position [308, 0]
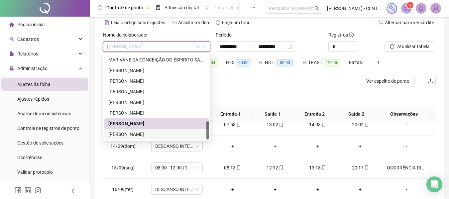
click at [141, 138] on div "[PERSON_NAME]" at bounding box center [156, 134] width 105 height 11
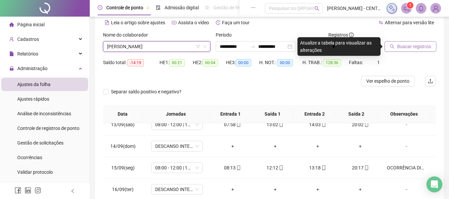
click at [417, 50] on button "Buscar registros" at bounding box center [411, 46] width 52 height 11
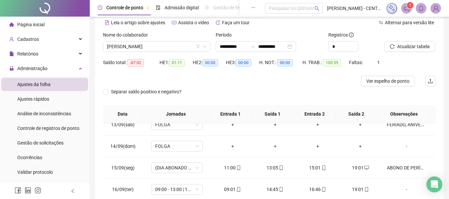
scroll to position [133, 0]
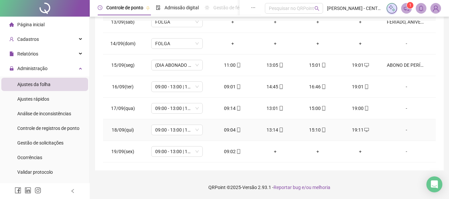
click at [403, 129] on div "-" at bounding box center [406, 129] width 39 height 7
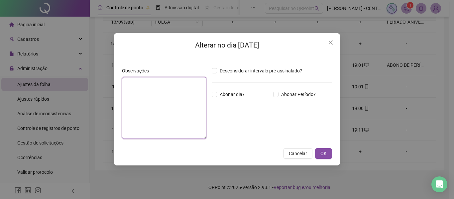
click at [170, 94] on textarea at bounding box center [164, 108] width 84 height 62
type textarea "*"
type textarea "********"
click at [315, 148] on button "OK" at bounding box center [323, 153] width 17 height 11
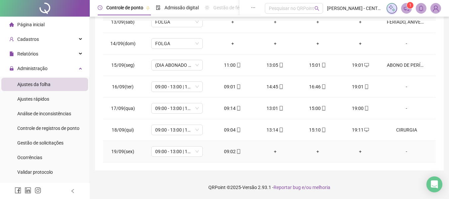
click at [237, 152] on icon "mobile" at bounding box center [238, 151] width 5 height 5
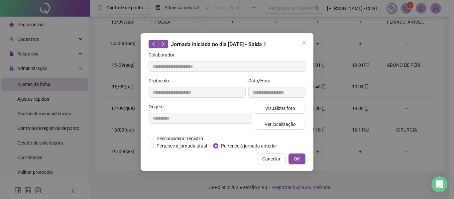
type input "**********"
click at [274, 114] on div "Visualizar foto Ver localização" at bounding box center [280, 119] width 53 height 32
click at [274, 110] on span "Visualizar foto" at bounding box center [280, 108] width 30 height 7
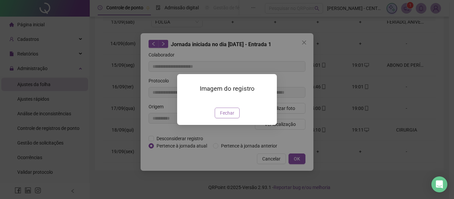
click at [235, 118] on button "Fechar" at bounding box center [227, 113] width 25 height 11
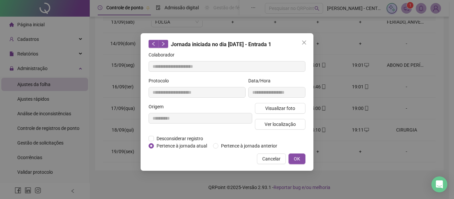
drag, startPoint x: 302, startPoint y: 43, endPoint x: 297, endPoint y: 61, distance: 18.4
click at [303, 43] on icon "close" at bounding box center [303, 42] width 5 height 5
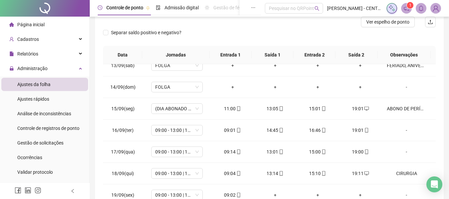
scroll to position [0, 0]
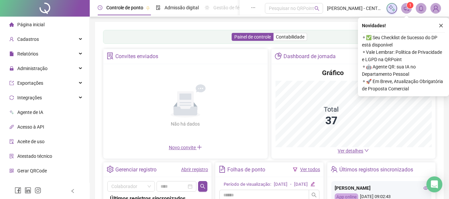
click at [443, 31] on div "Novidades ! ⚬ ✅ Seu Checklist de Sucesso do DP está disponível ⚬ Vale Lembrar: …" at bounding box center [403, 57] width 91 height 79
click at [441, 25] on icon "close" at bounding box center [441, 26] width 4 height 4
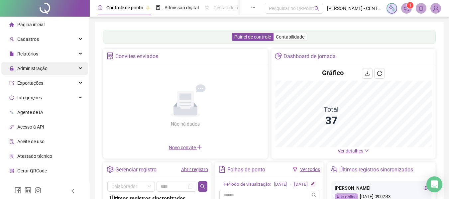
click at [53, 69] on div "Administração" at bounding box center [44, 68] width 87 height 13
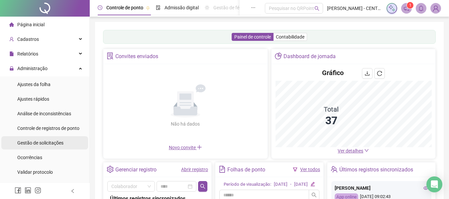
click at [38, 145] on span "Gestão de solicitações" at bounding box center [40, 142] width 46 height 5
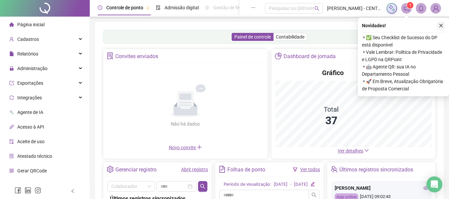
click at [442, 22] on button "button" at bounding box center [441, 26] width 8 height 8
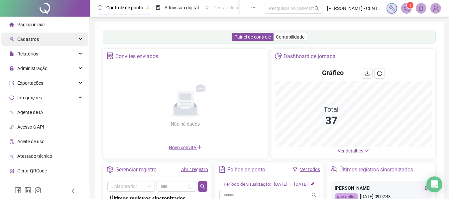
drag, startPoint x: 41, startPoint y: 50, endPoint x: 48, endPoint y: 40, distance: 11.9
click at [42, 50] on div "Relatórios" at bounding box center [44, 53] width 87 height 13
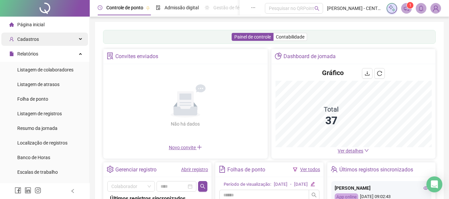
click at [48, 40] on div "Cadastros" at bounding box center [44, 39] width 87 height 13
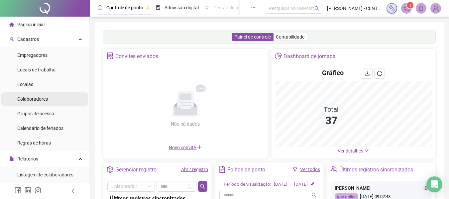
click at [48, 106] on ul "Empregadores Locais de trabalho Escalas Colaboradores Grupos de acesso Calendár…" at bounding box center [44, 99] width 89 height 104
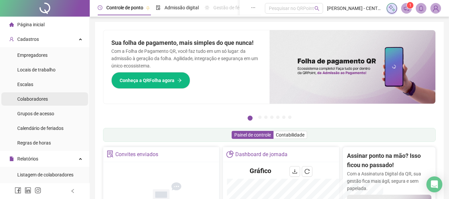
click at [47, 102] on li "Colaboradores" at bounding box center [44, 98] width 87 height 13
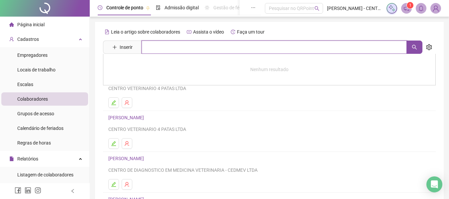
click at [200, 48] on input "text" at bounding box center [274, 47] width 265 height 13
type input "*****"
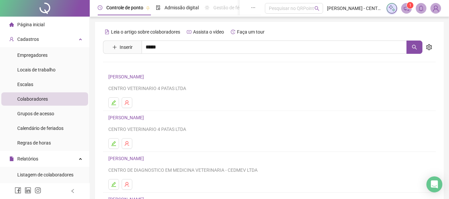
click at [142, 66] on link "JOSIANE FERREIRA FREITAS" at bounding box center [133, 66] width 36 height 5
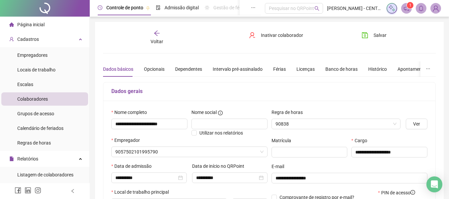
type input "**********"
click at [160, 27] on div "**********" at bounding box center [269, 186] width 349 height 329
click at [159, 38] on div "Voltar" at bounding box center [156, 37] width 51 height 15
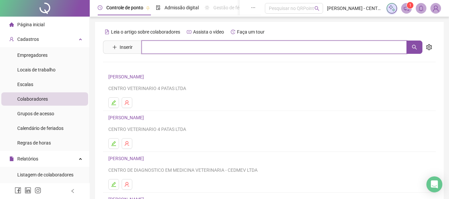
click at [160, 49] on input "text" at bounding box center [274, 47] width 265 height 13
type input "****"
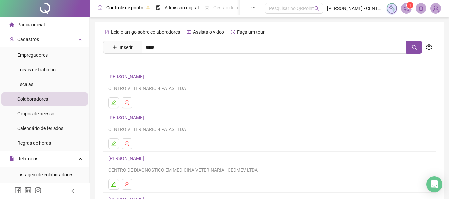
click at [127, 64] on link "JOSIANE FERREIRA FREITAS" at bounding box center [133, 66] width 36 height 5
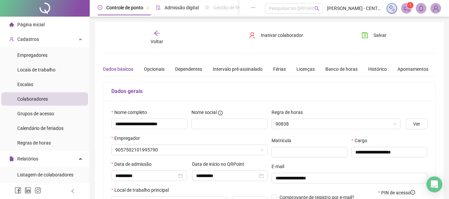
type input "**********"
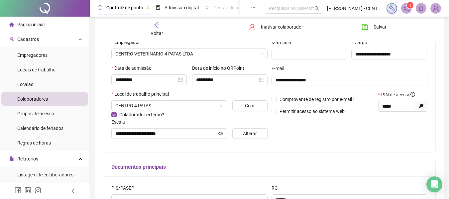
scroll to position [100, 0]
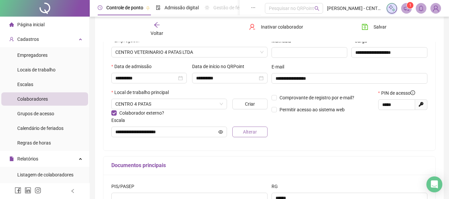
click at [246, 136] on button "Alterar" at bounding box center [249, 132] width 35 height 11
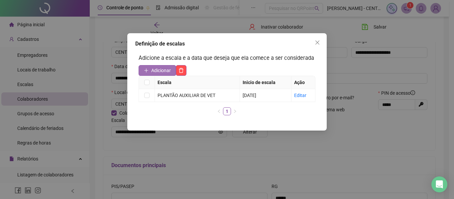
click at [160, 72] on span "Adicionar" at bounding box center [161, 70] width 20 height 7
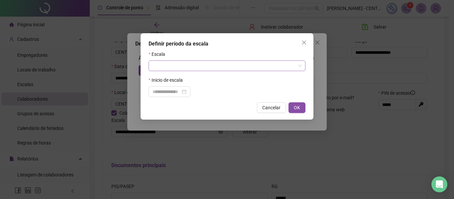
click at [189, 70] on input "search" at bounding box center [224, 66] width 143 height 10
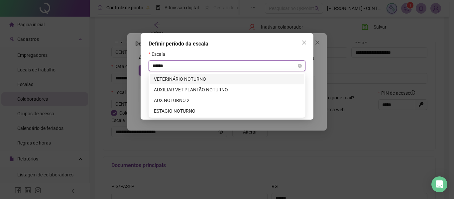
type input "*******"
click at [188, 78] on div "VETERINÁRIO NOTURNO" at bounding box center [227, 78] width 146 height 7
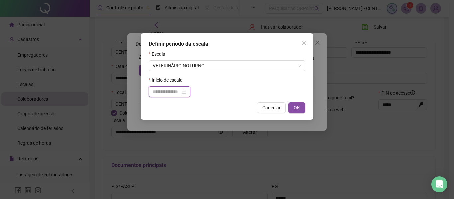
click at [179, 92] on input at bounding box center [167, 91] width 28 height 7
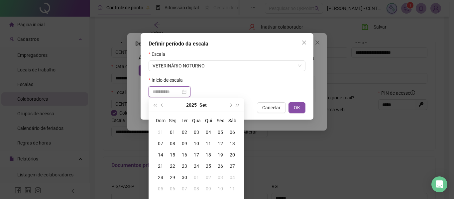
type input "**********"
click at [222, 155] on div "19" at bounding box center [220, 154] width 12 height 7
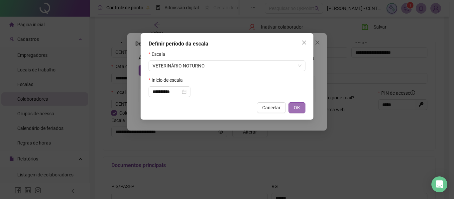
click at [292, 108] on button "OK" at bounding box center [297, 107] width 17 height 11
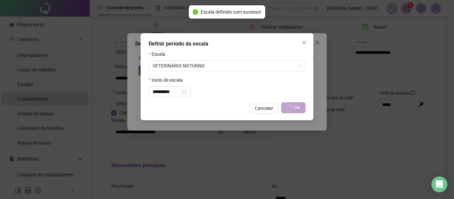
type input "**********"
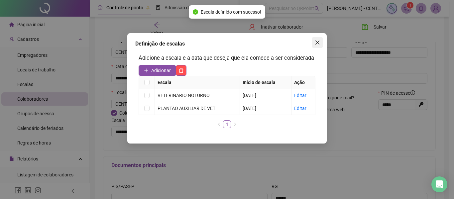
click at [322, 40] on span "Close" at bounding box center [317, 42] width 11 height 5
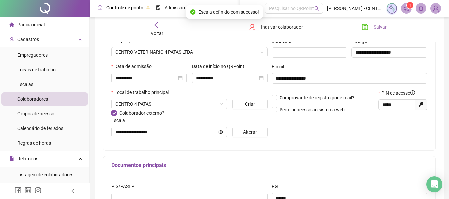
click at [362, 27] on icon "save" at bounding box center [365, 27] width 7 height 7
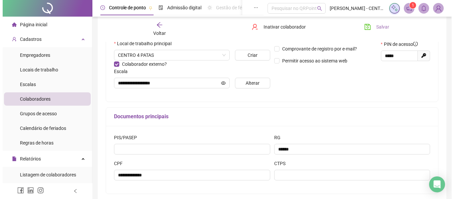
scroll to position [114, 0]
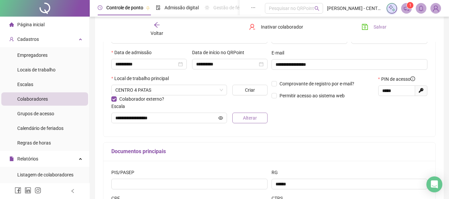
click at [233, 118] on button "Alterar" at bounding box center [249, 118] width 35 height 11
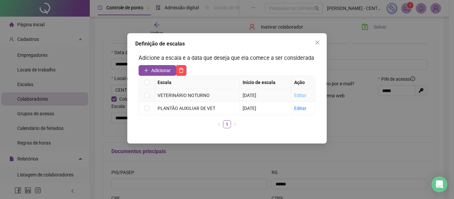
click at [302, 96] on link "Editar" at bounding box center [300, 95] width 12 height 5
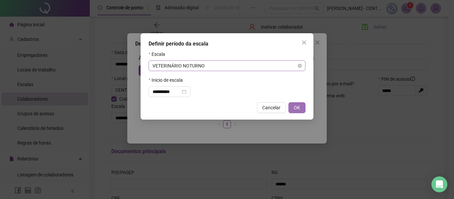
click at [249, 66] on span "VETERINÁRIO NOTURNO" at bounding box center [227, 66] width 149 height 10
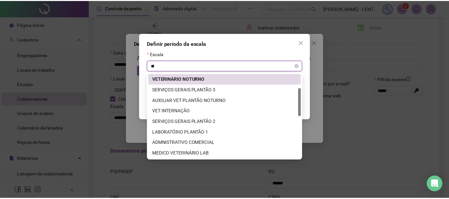
scroll to position [0, 0]
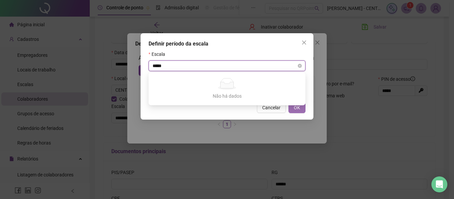
type input "****"
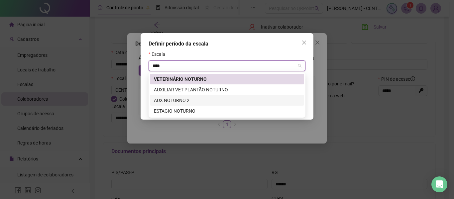
click at [180, 101] on div "AUX NOTURNO 2" at bounding box center [227, 100] width 146 height 7
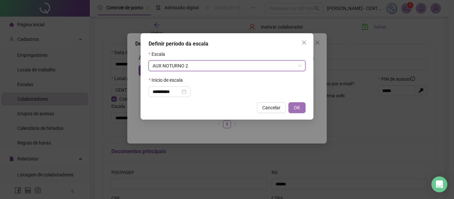
click at [300, 110] on button "OK" at bounding box center [297, 107] width 17 height 11
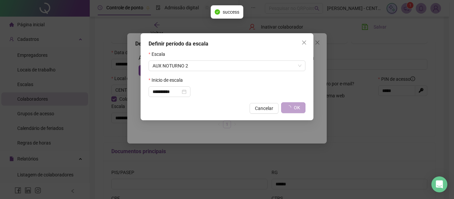
type input "**********"
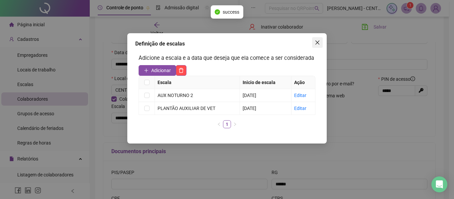
click at [319, 41] on icon "close" at bounding box center [317, 43] width 4 height 4
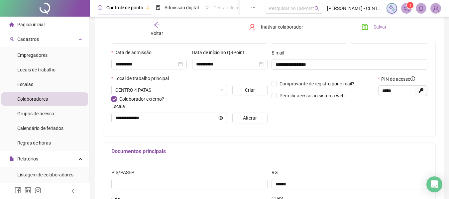
drag, startPoint x: 372, startPoint y: 19, endPoint x: 372, endPoint y: 26, distance: 7.0
click at [372, 20] on div "Voltar Inativar colaborador Salvar" at bounding box center [269, 29] width 338 height 25
click at [372, 26] on button "Salvar" at bounding box center [374, 27] width 35 height 11
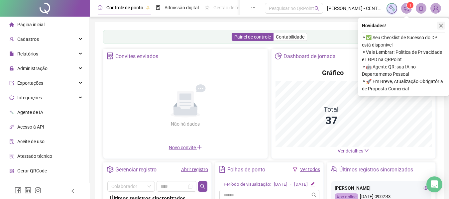
click at [441, 26] on icon "close" at bounding box center [441, 26] width 4 height 4
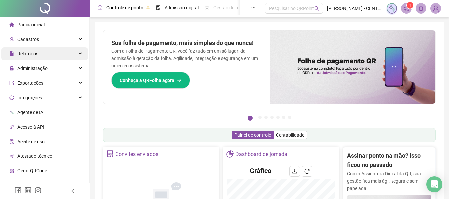
click at [56, 53] on div "Relatórios" at bounding box center [44, 53] width 87 height 13
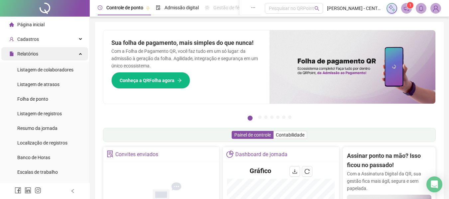
click at [56, 55] on div "Relatórios" at bounding box center [44, 53] width 87 height 13
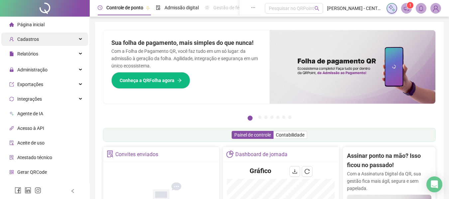
click at [61, 38] on div "Cadastros" at bounding box center [44, 39] width 87 height 13
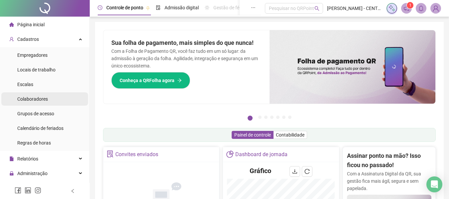
click at [49, 100] on li "Colaboradores" at bounding box center [44, 98] width 87 height 13
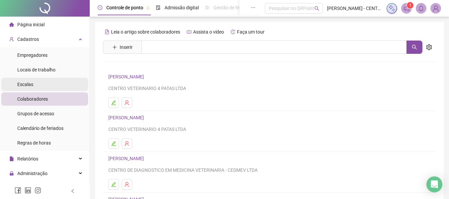
click at [48, 85] on li "Escalas" at bounding box center [44, 84] width 87 height 13
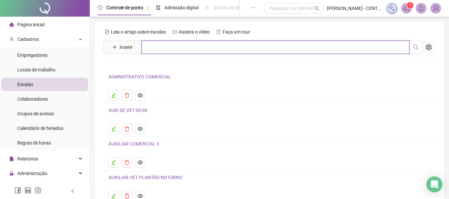
click at [151, 50] on input "text" at bounding box center [276, 47] width 268 height 13
type input "*"
type input "*****"
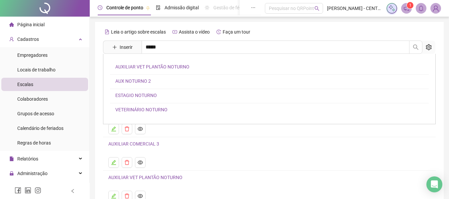
click at [137, 82] on link "AUX NOTURNO 2" at bounding box center [133, 80] width 36 height 5
